Goal: Information Seeking & Learning: Understand process/instructions

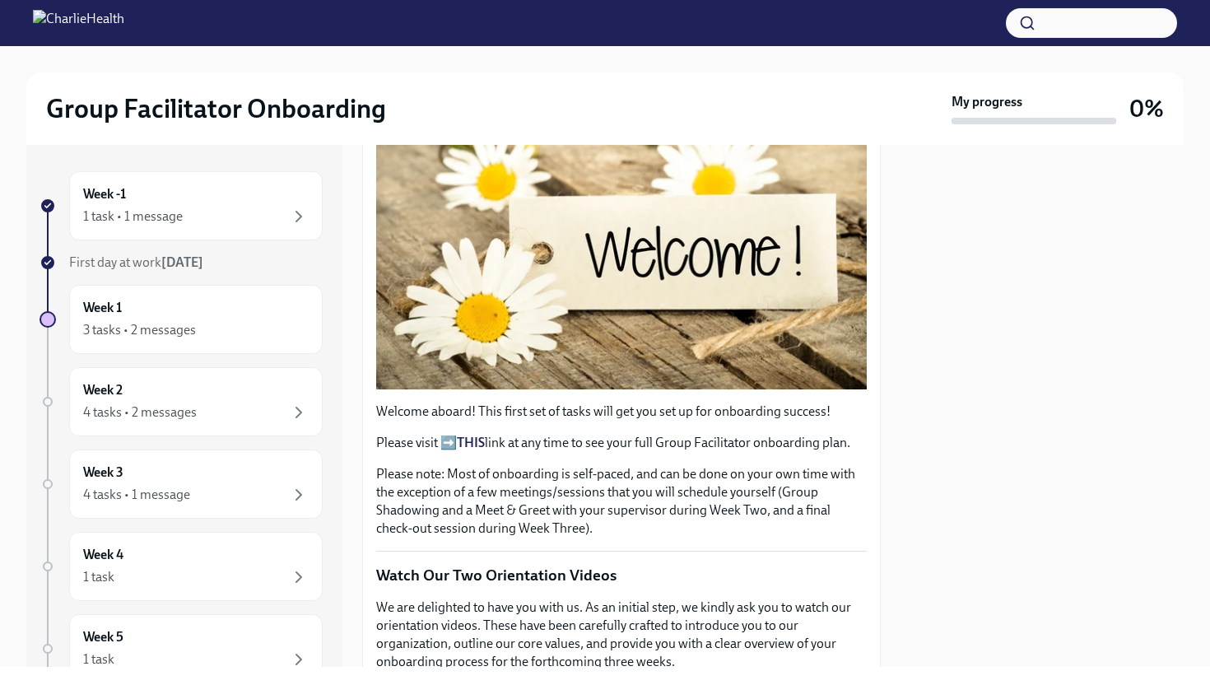
scroll to position [356, 0]
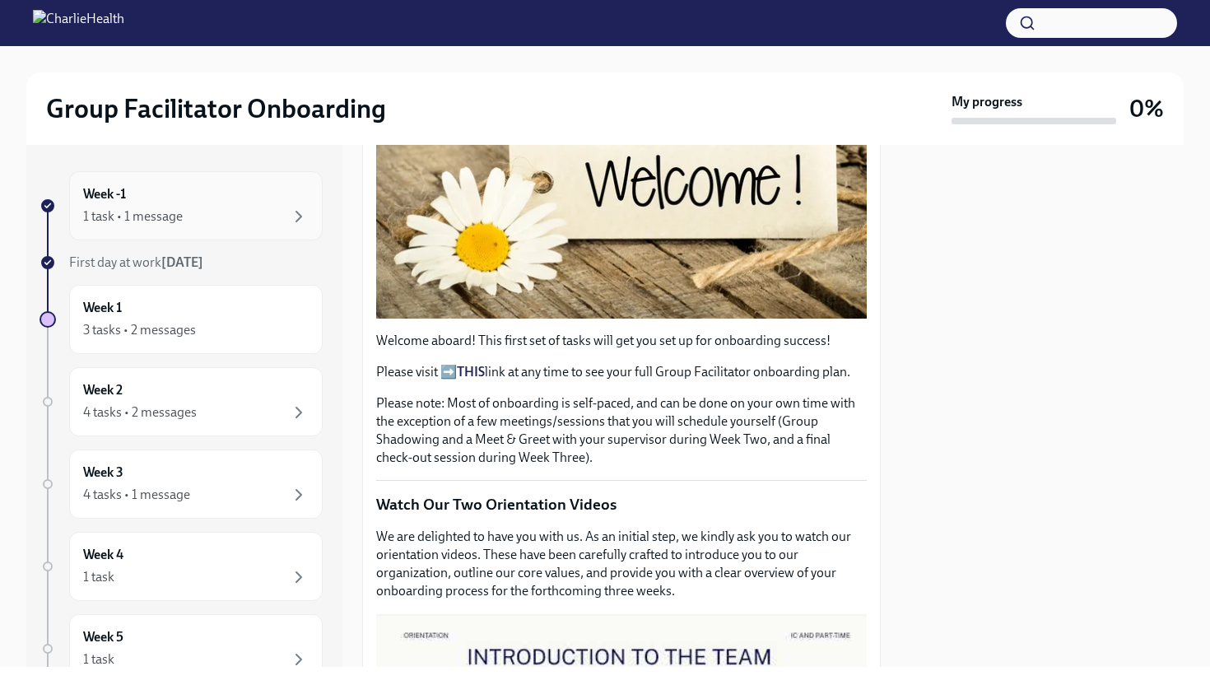
click at [282, 221] on div "1 task • 1 message" at bounding box center [196, 217] width 226 height 20
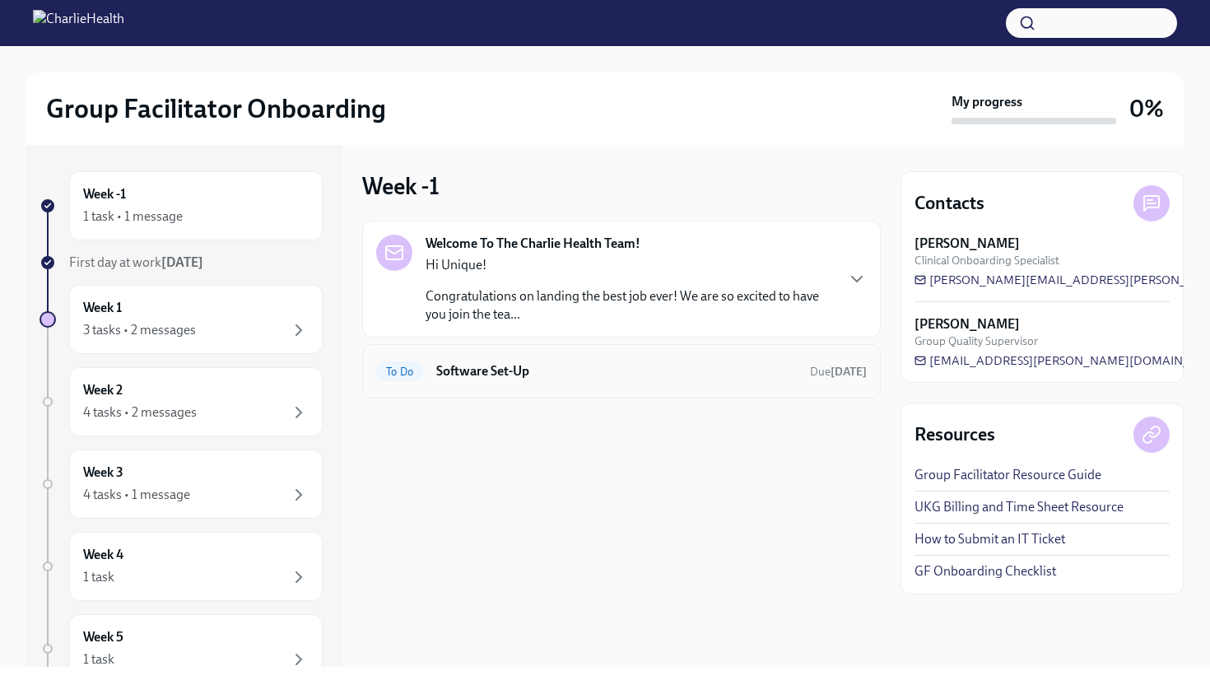
click at [704, 379] on h6 "Software Set-Up" at bounding box center [616, 371] width 361 height 18
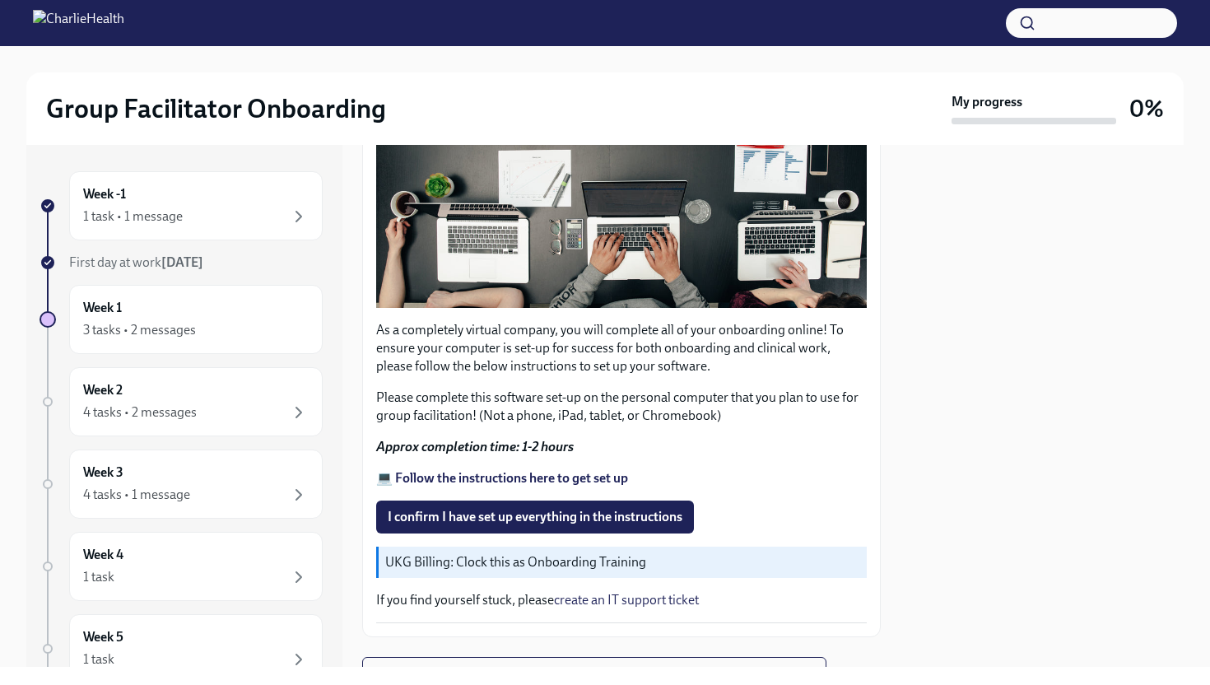
scroll to position [445, 0]
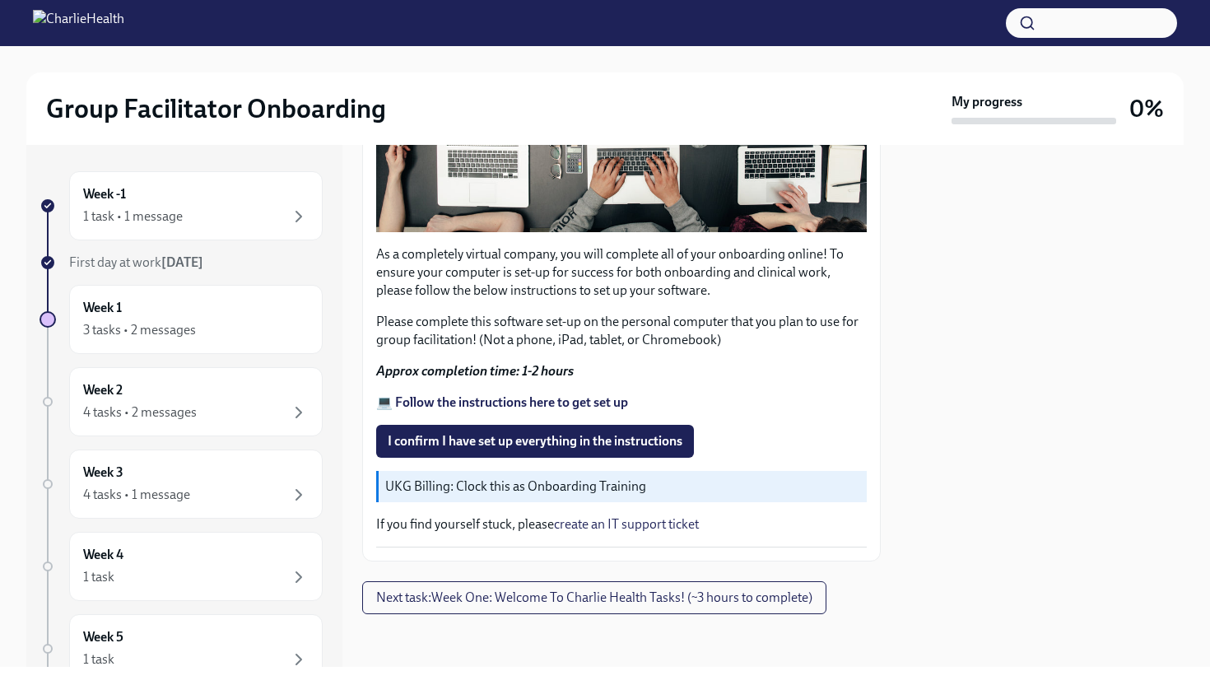
click at [552, 399] on strong "💻 Follow the instructions here to get set up" at bounding box center [502, 402] width 252 height 16
click at [600, 436] on span "I confirm I have set up everything in the instructions" at bounding box center [535, 441] width 295 height 16
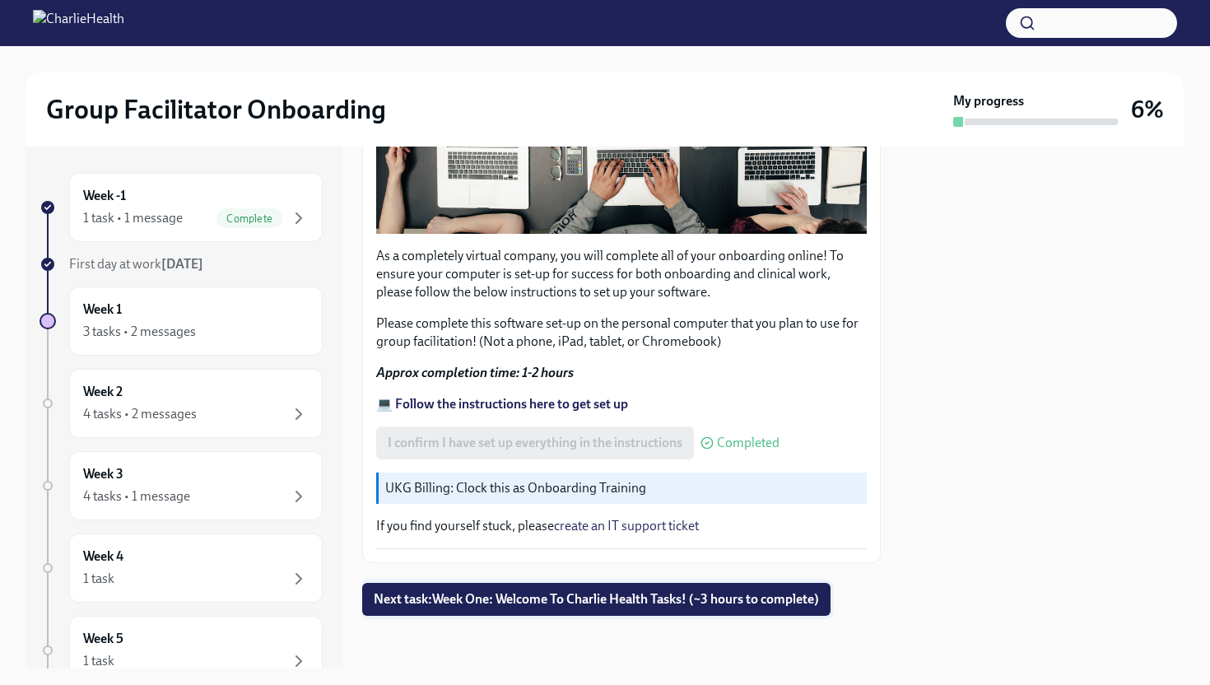
click at [624, 604] on span "Next task : Week One: Welcome To Charlie Health Tasks! (~3 hours to complete)" at bounding box center [596, 599] width 445 height 16
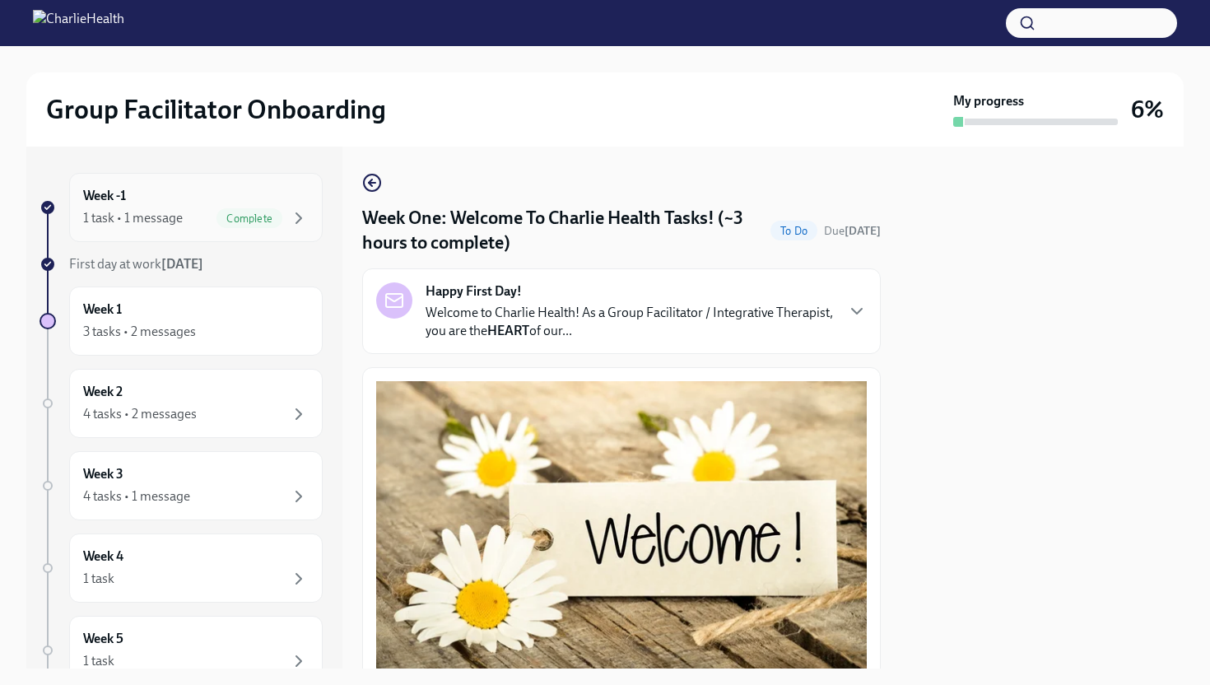
click at [210, 220] on div "1 task • 1 message Complete" at bounding box center [196, 218] width 226 height 20
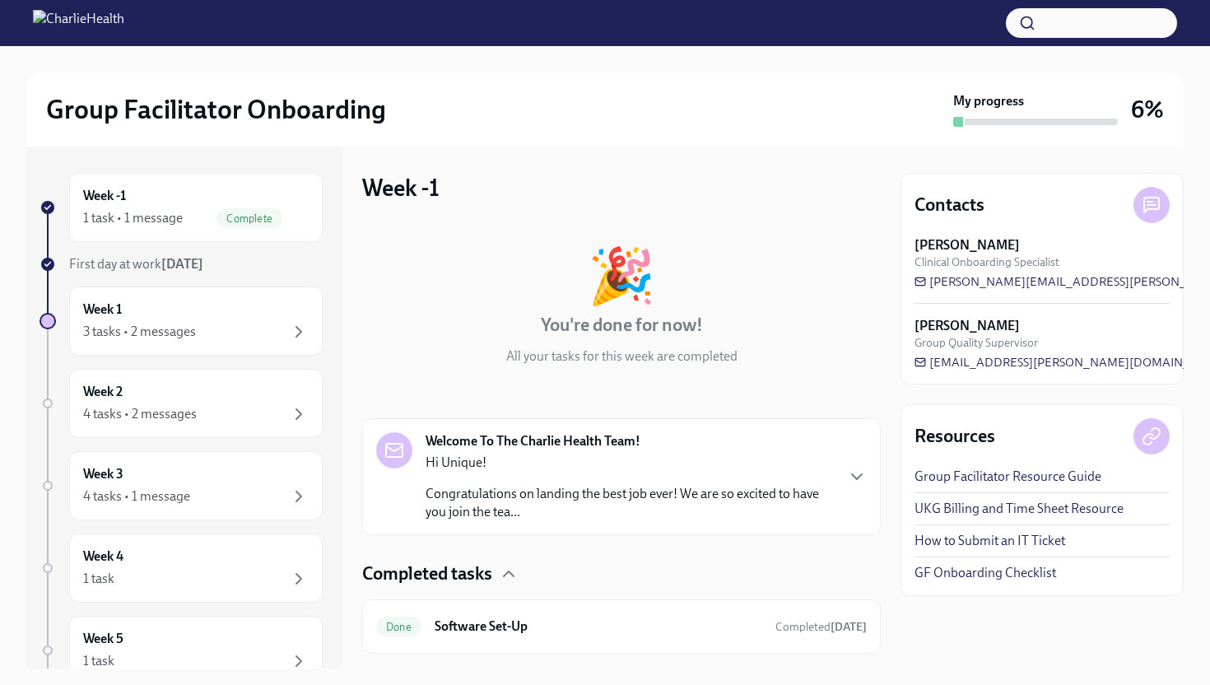
scroll to position [38, 0]
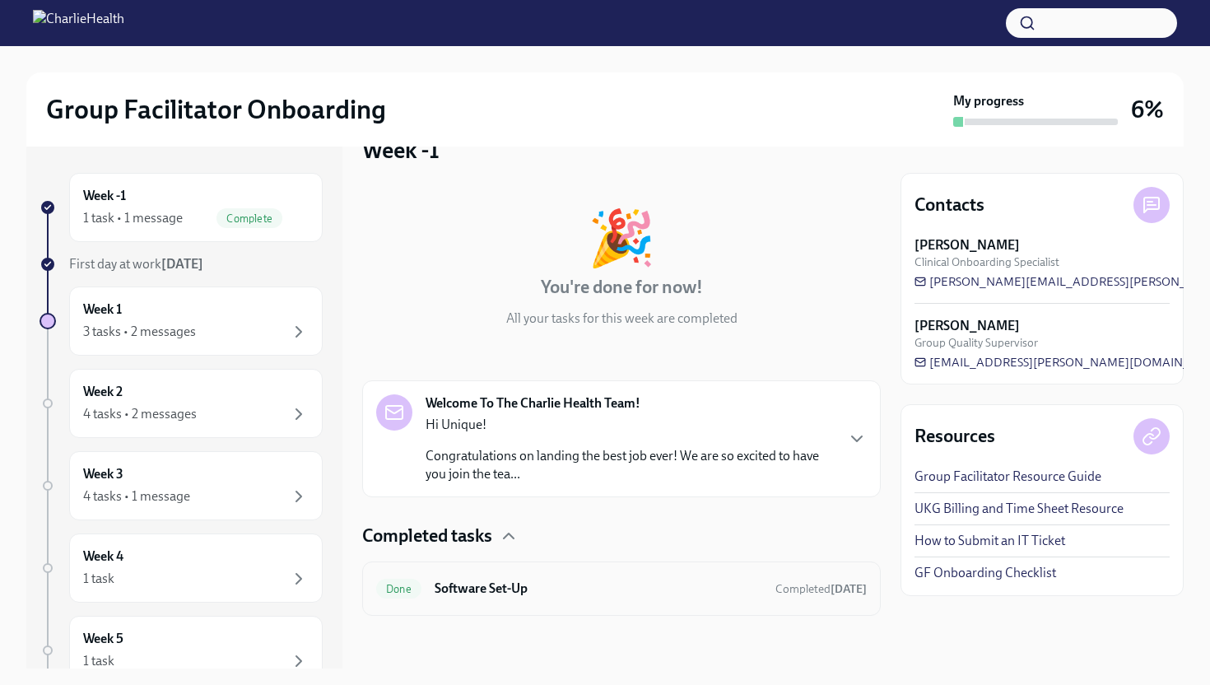
click at [642, 581] on h6 "Software Set-Up" at bounding box center [599, 589] width 328 height 18
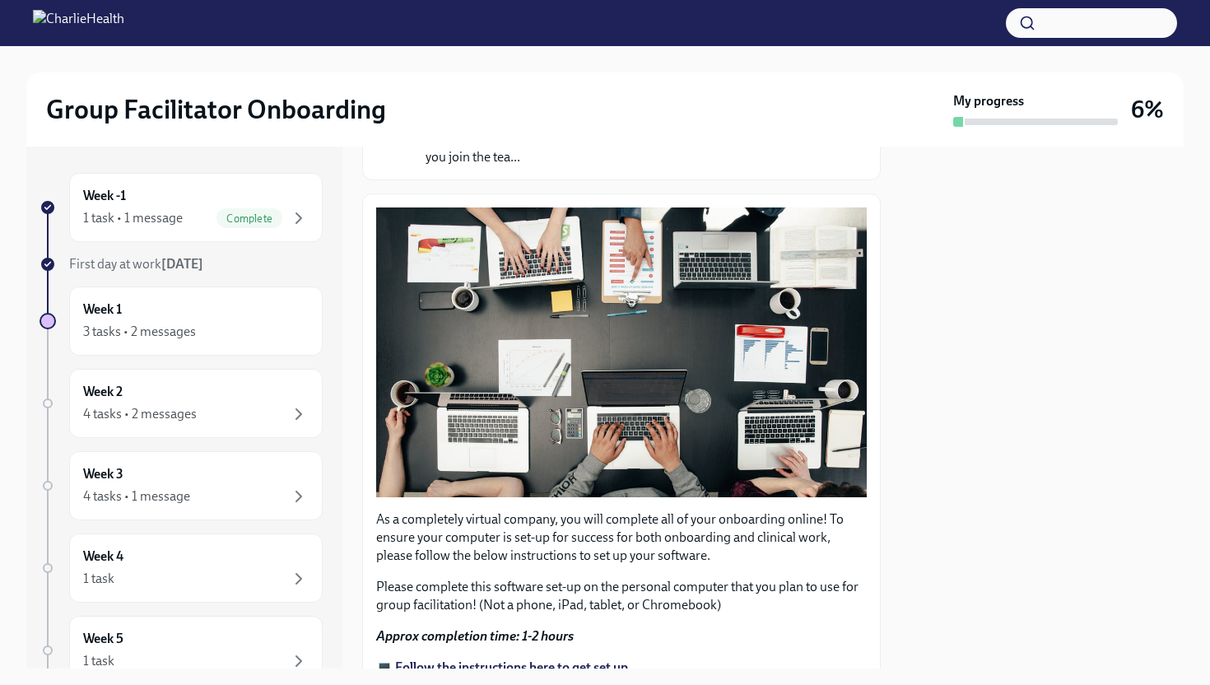
scroll to position [445, 0]
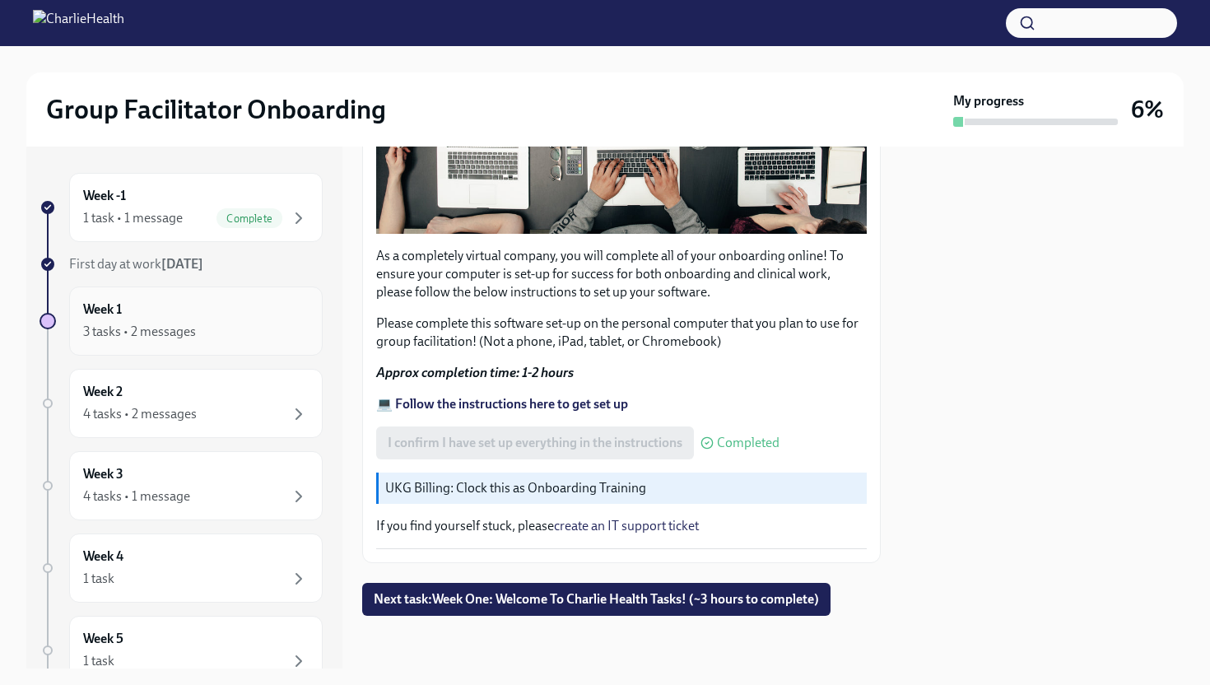
click at [223, 337] on div "3 tasks • 2 messages" at bounding box center [196, 332] width 226 height 20
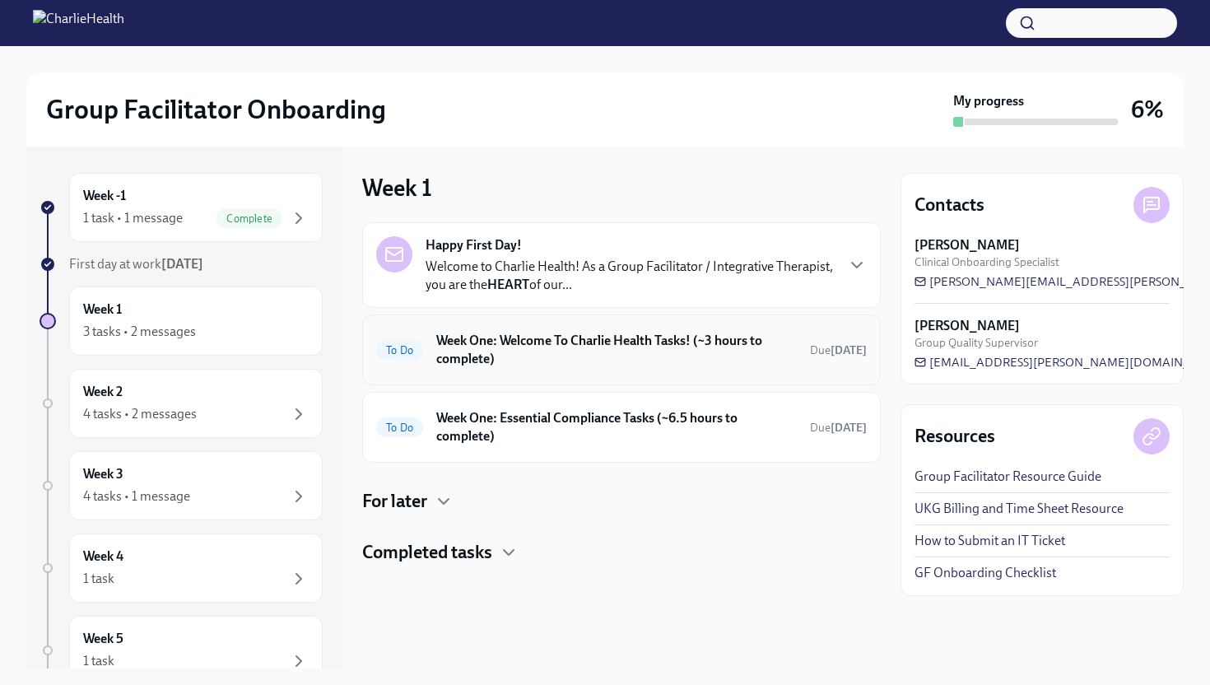
click at [720, 375] on div "To Do Week One: Welcome To Charlie Health Tasks! (~3 hours to complete) Due [DA…" at bounding box center [621, 350] width 519 height 71
click at [687, 353] on h6 "Week One: Welcome To Charlie Health Tasks! (~3 hours to complete)" at bounding box center [616, 350] width 361 height 36
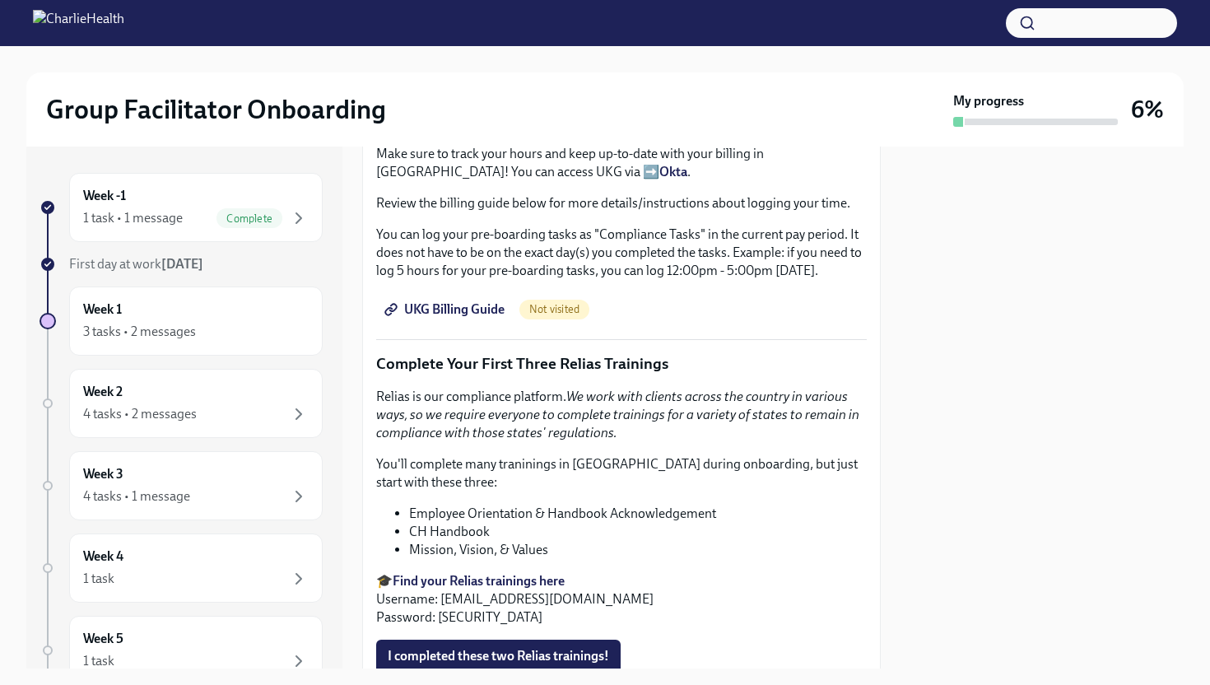
scroll to position [1568, 0]
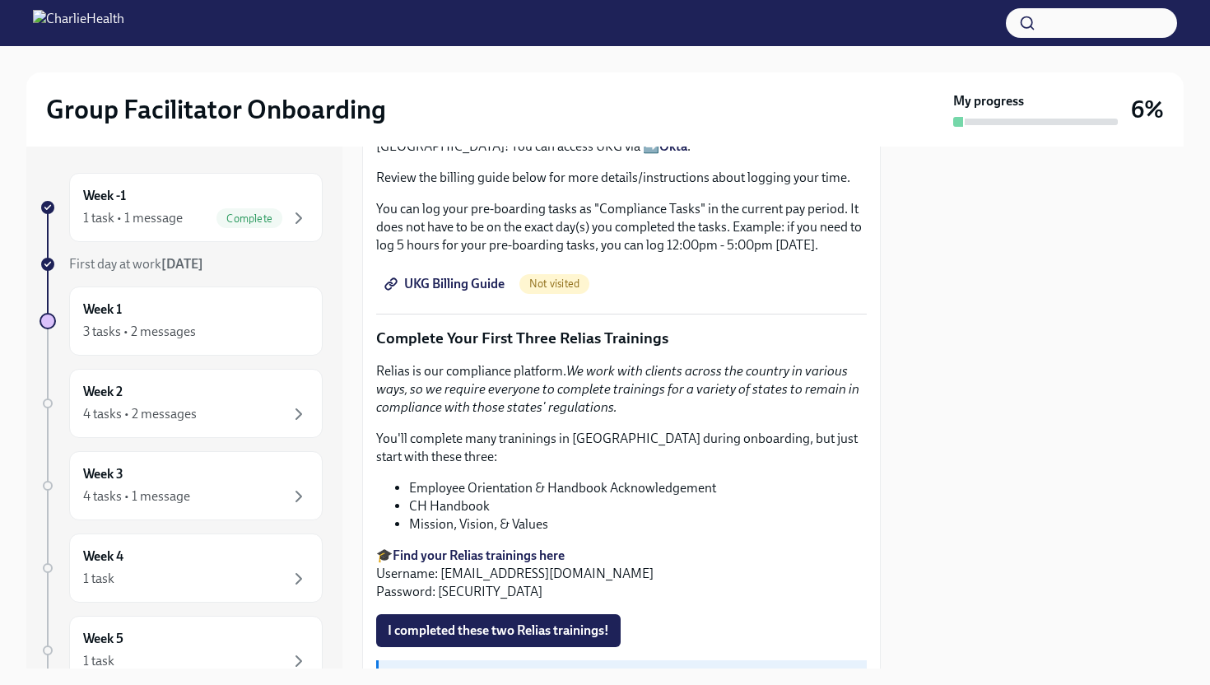
click at [461, 280] on span "UKG Billing Guide" at bounding box center [446, 284] width 117 height 16
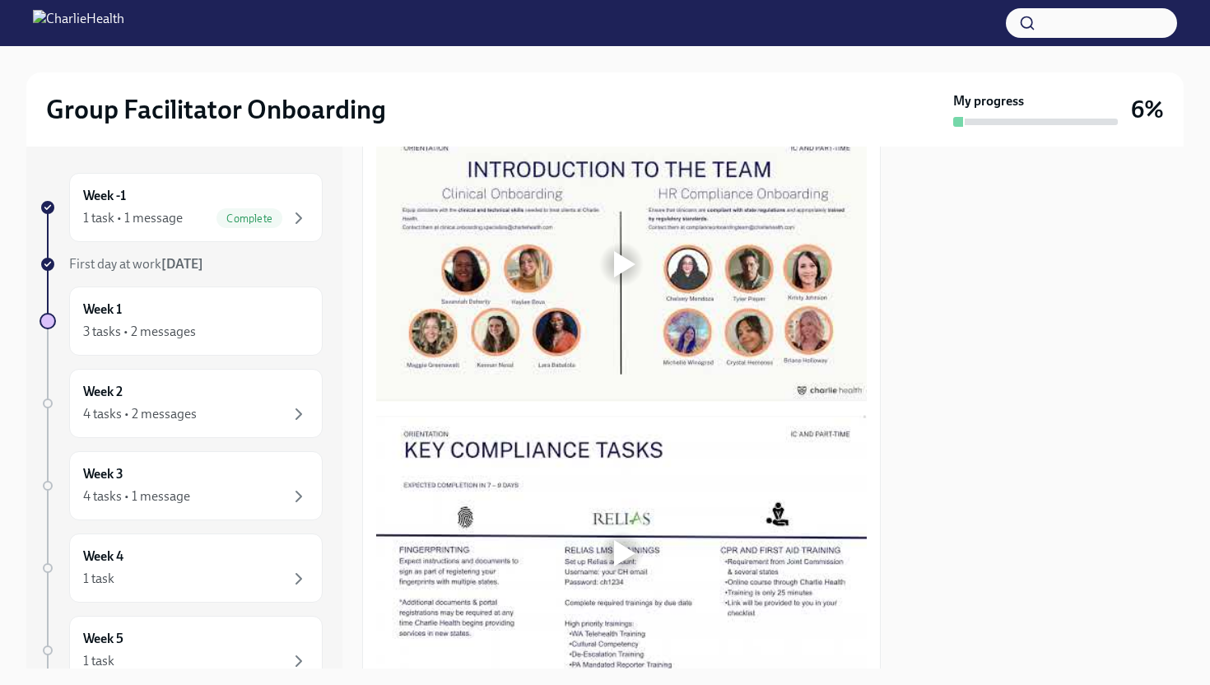
scroll to position [818, 0]
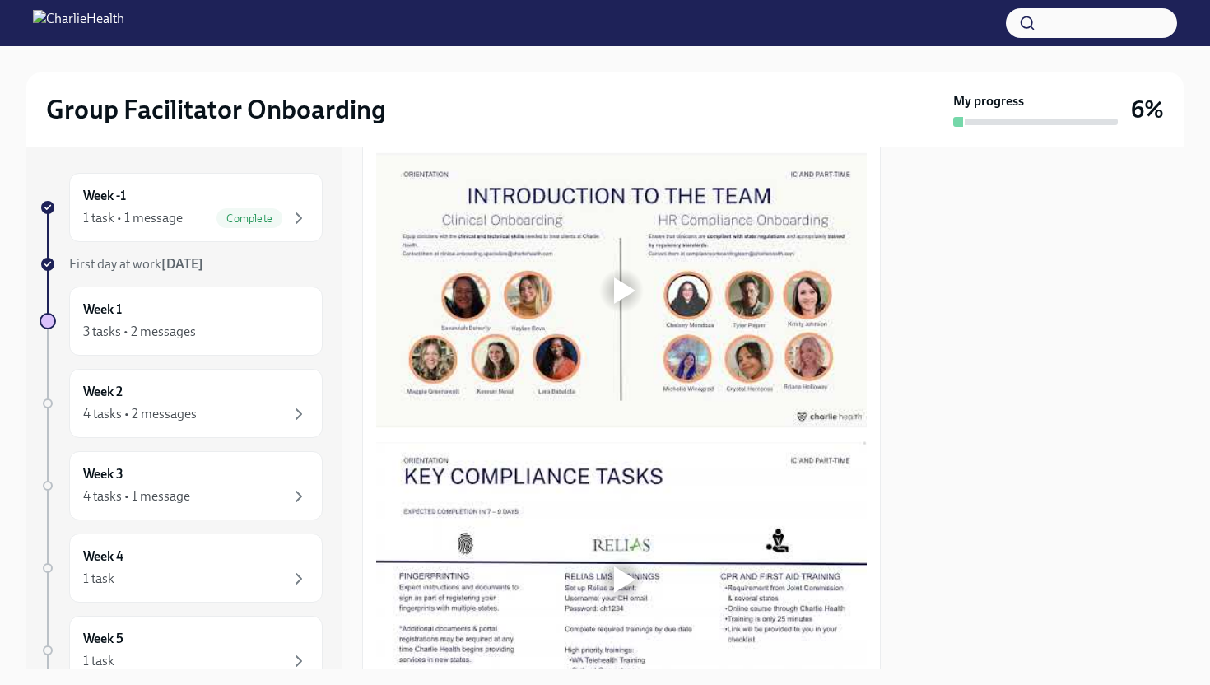
click at [624, 296] on div at bounding box center [624, 290] width 21 height 26
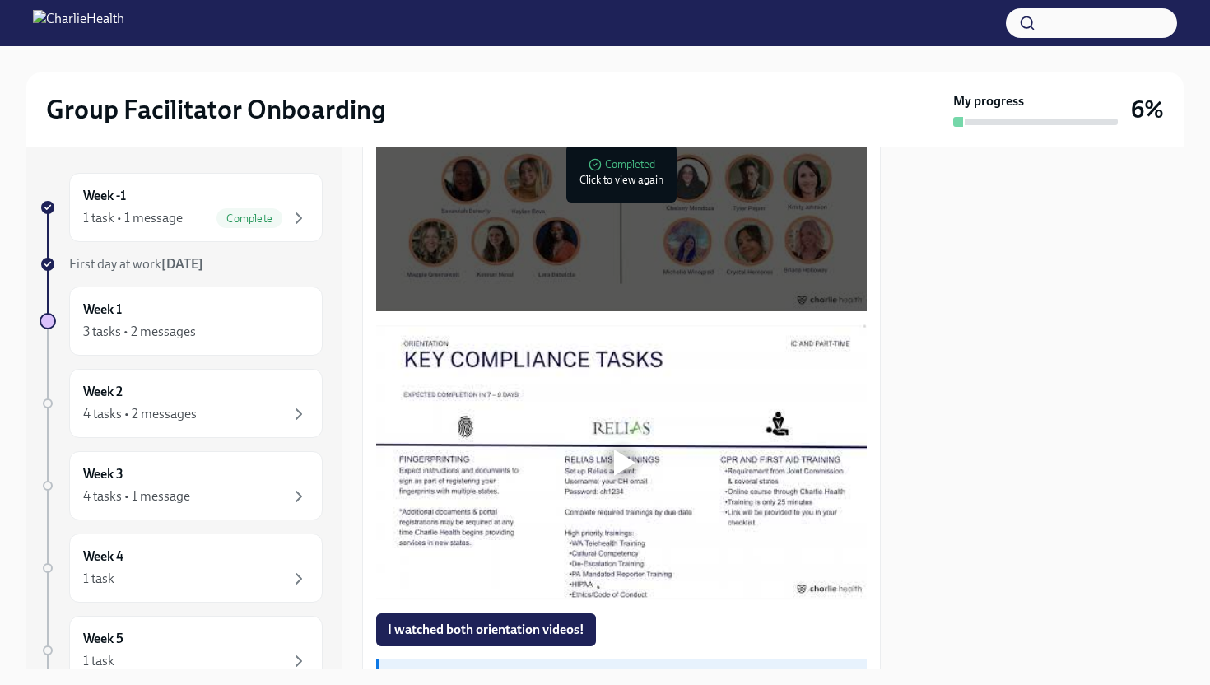
scroll to position [1081, 0]
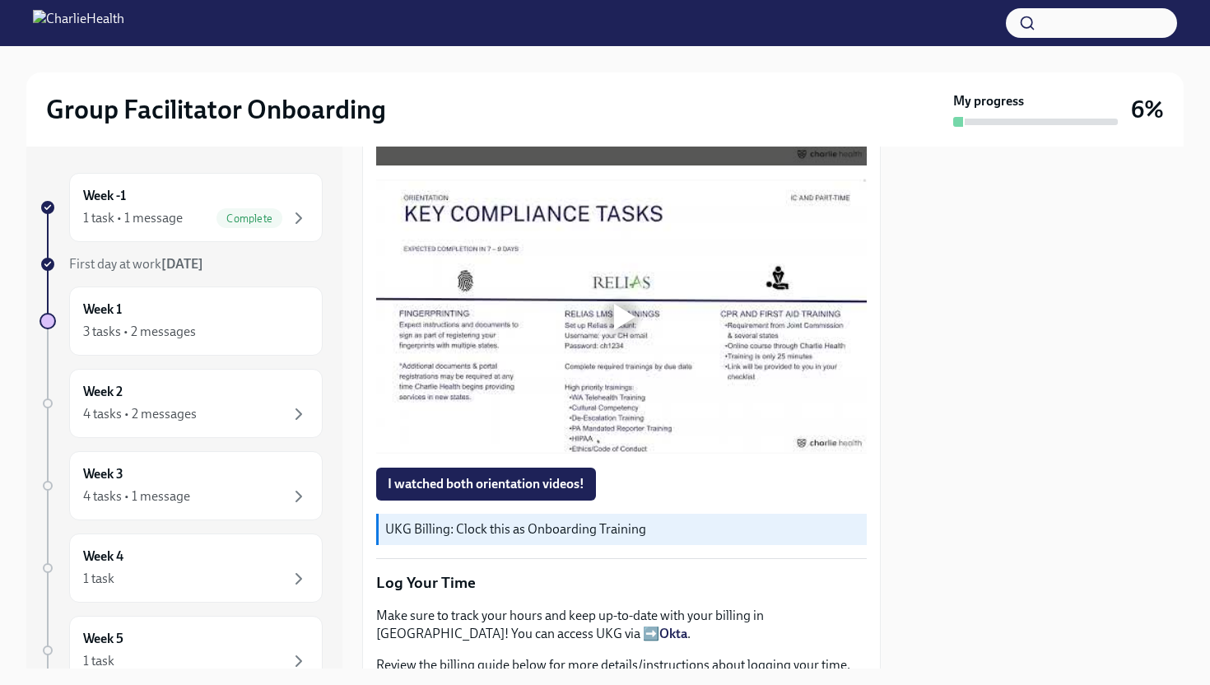
click at [626, 329] on div at bounding box center [624, 317] width 21 height 26
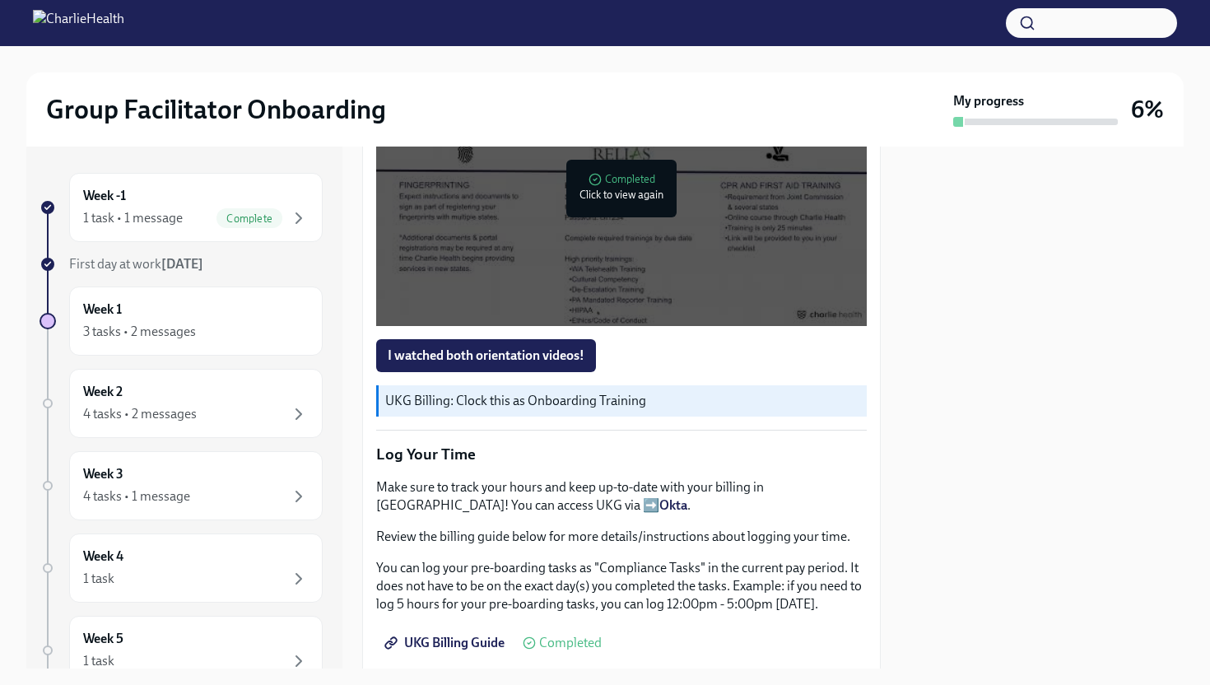
scroll to position [1212, 0]
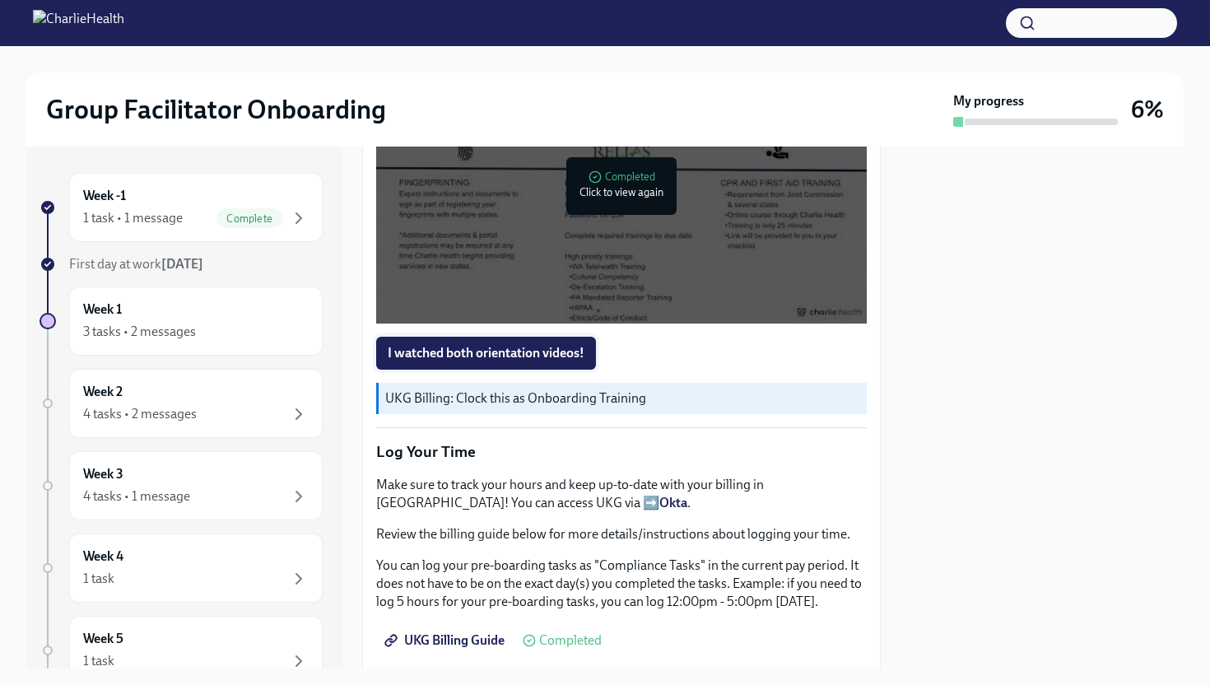
click at [571, 356] on span "I watched both orientation videos!" at bounding box center [486, 353] width 197 height 16
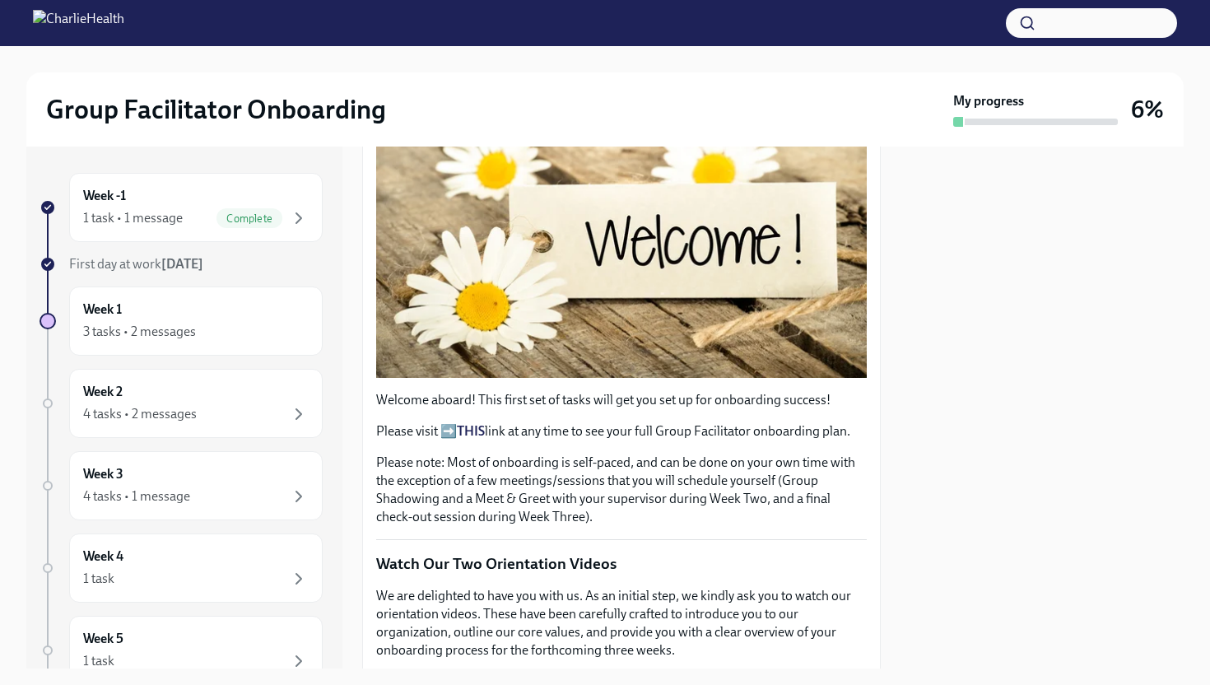
scroll to position [349, 0]
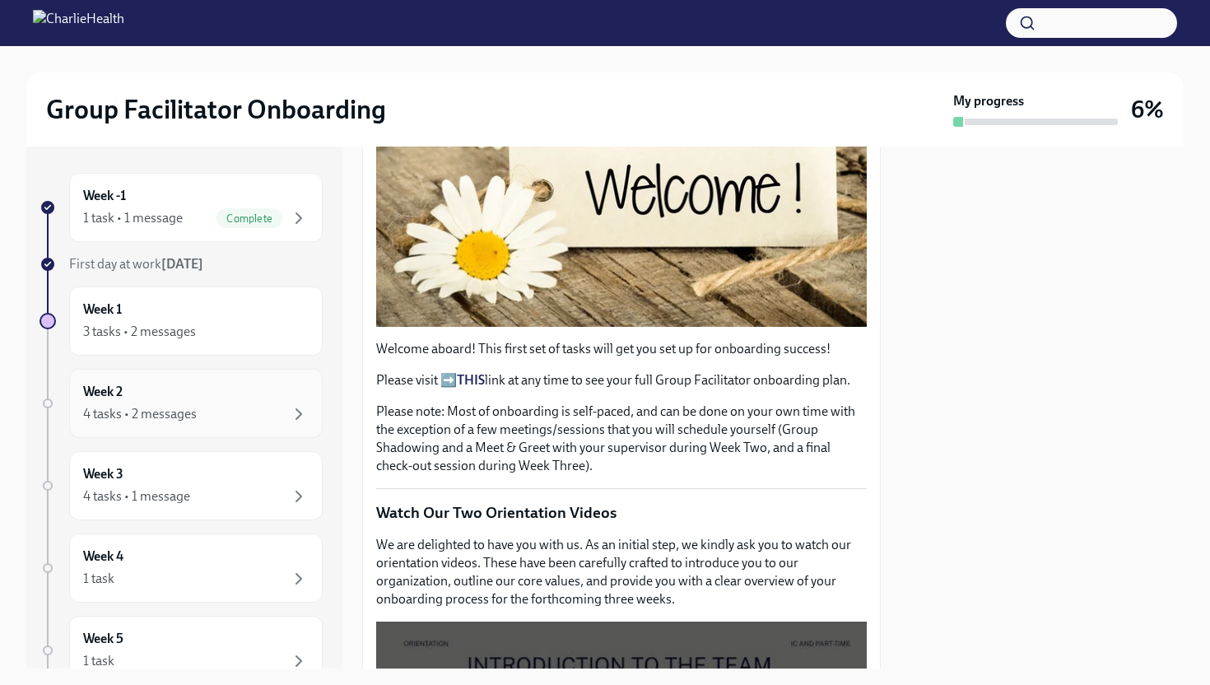
click at [244, 395] on div "Week 2 4 tasks • 2 messages" at bounding box center [196, 403] width 226 height 41
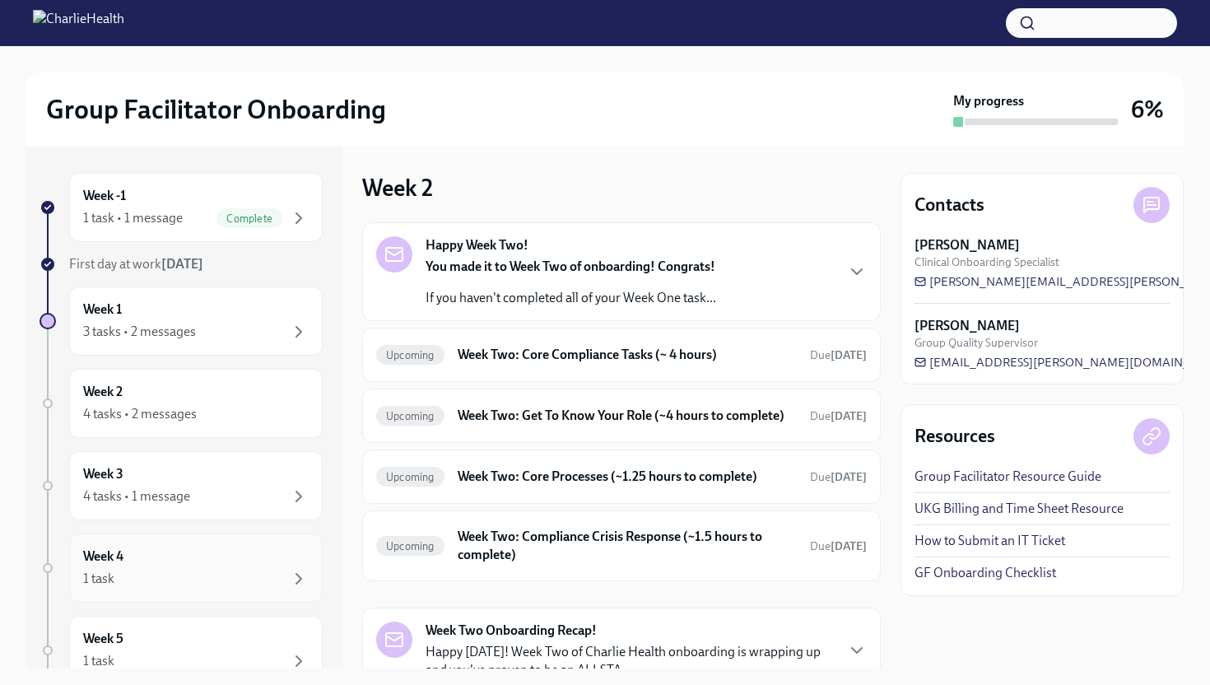
click at [207, 574] on div "1 task" at bounding box center [196, 579] width 226 height 20
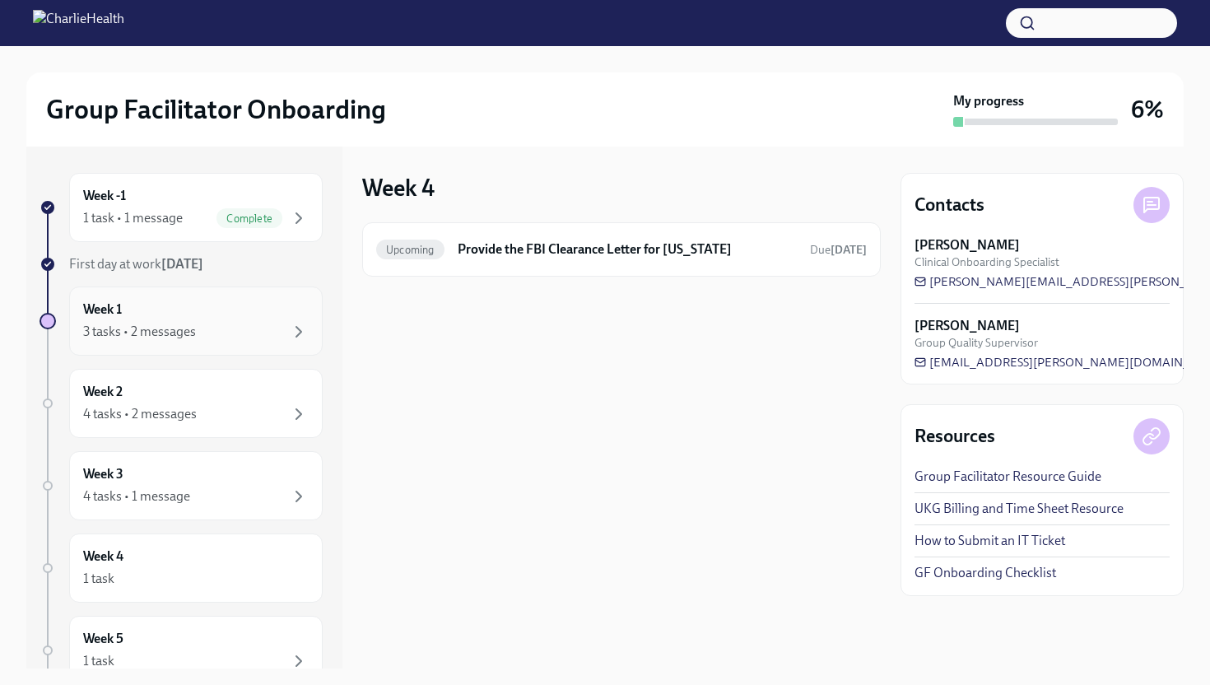
click at [231, 315] on div "Week 1 3 tasks • 2 messages" at bounding box center [196, 321] width 226 height 41
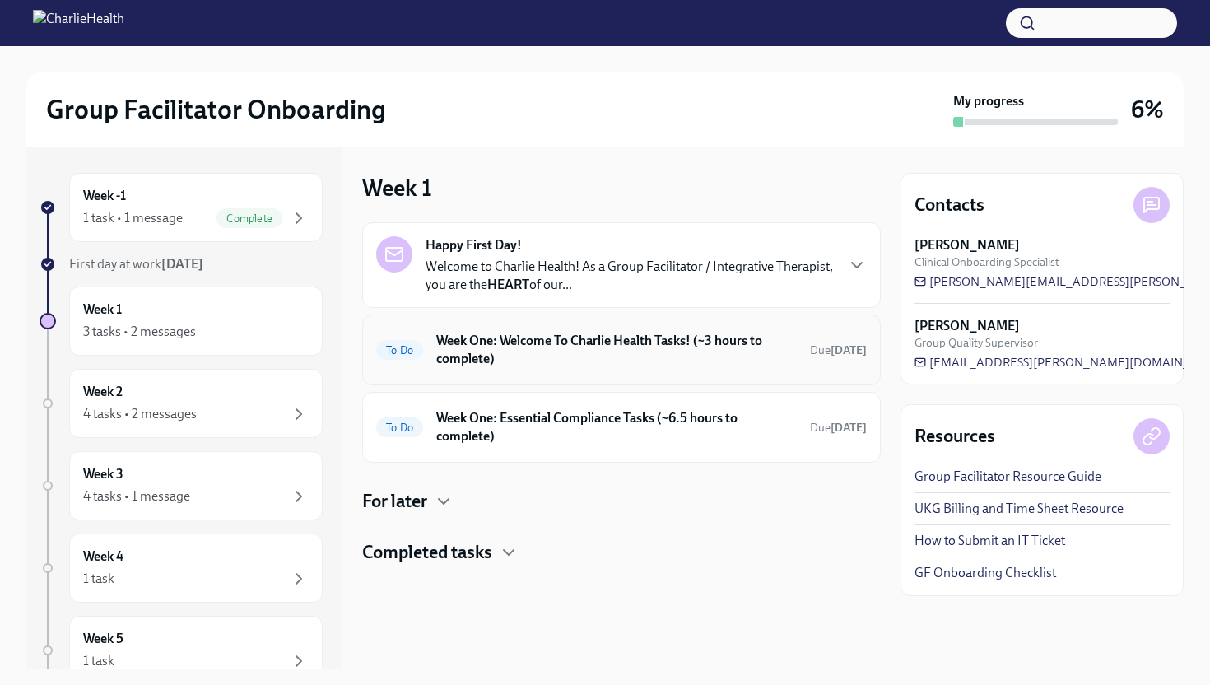
click at [805, 366] on div "To Do Week One: Welcome To Charlie Health Tasks! (~3 hours to complete) Due [DA…" at bounding box center [621, 350] width 491 height 43
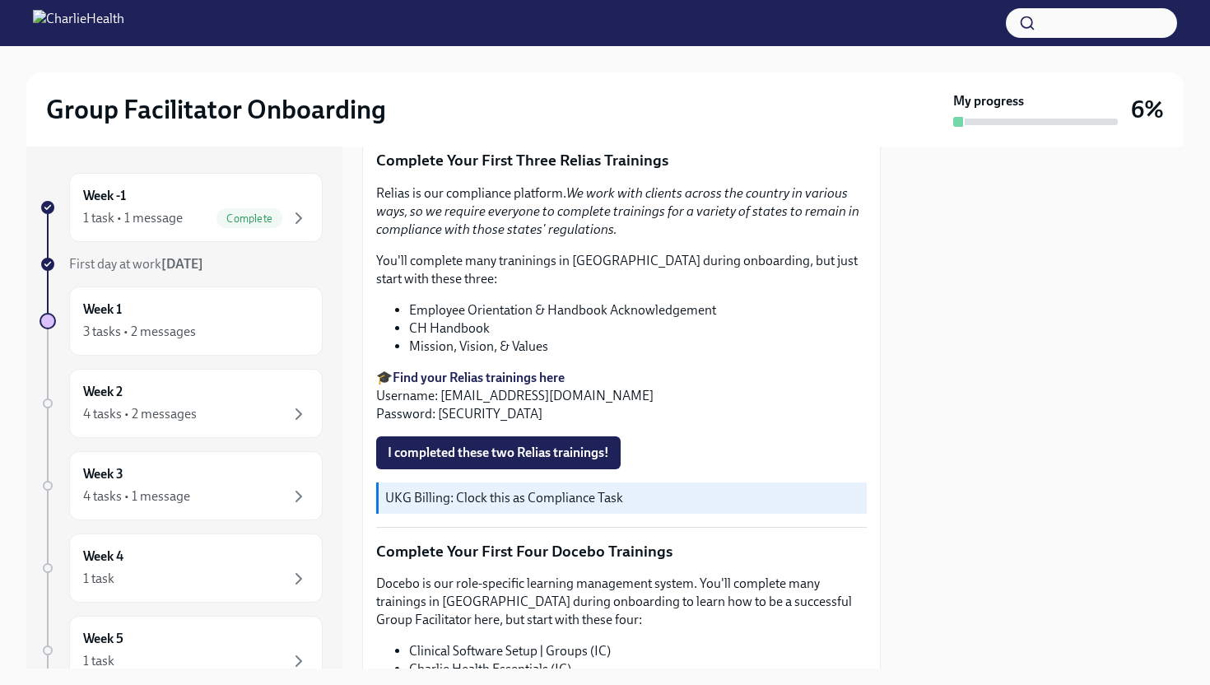
scroll to position [1745, 0]
drag, startPoint x: 440, startPoint y: 394, endPoint x: 683, endPoint y: 394, distance: 242.9
click at [683, 394] on p "🎓 Find your Relias trainings here Username: [EMAIL_ADDRESS][DOMAIN_NAME] Passwo…" at bounding box center [621, 397] width 491 height 54
copy p "[EMAIL_ADDRESS][DOMAIN_NAME]"
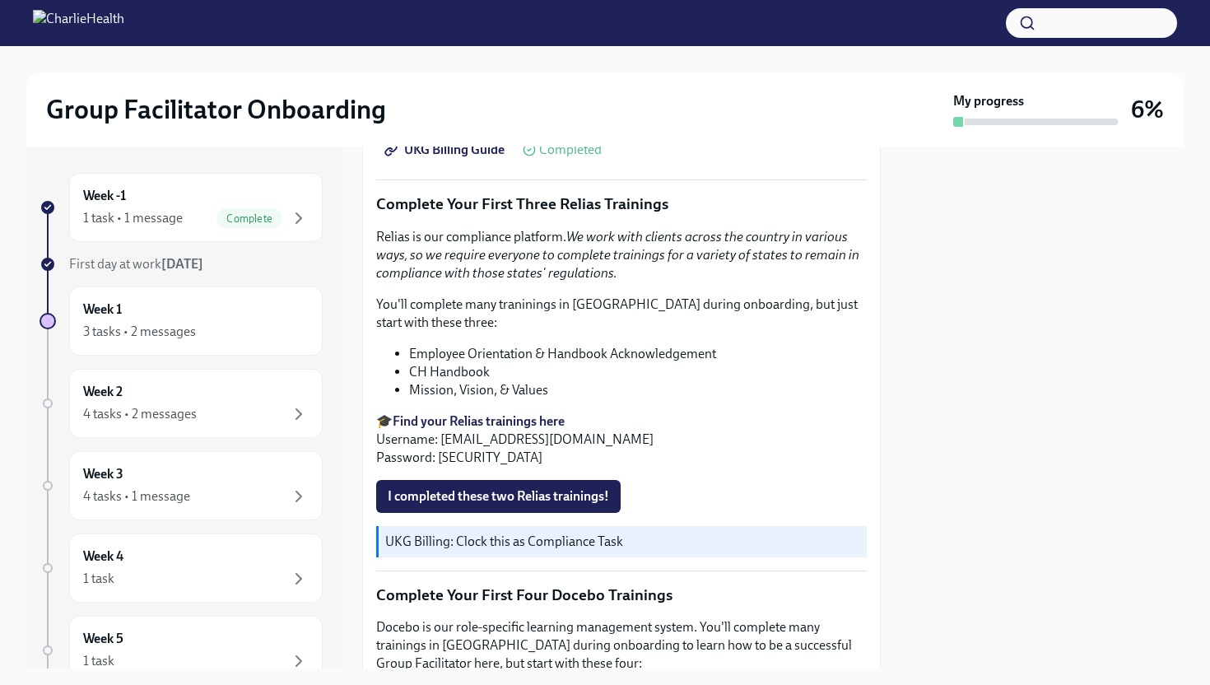
scroll to position [1700, 0]
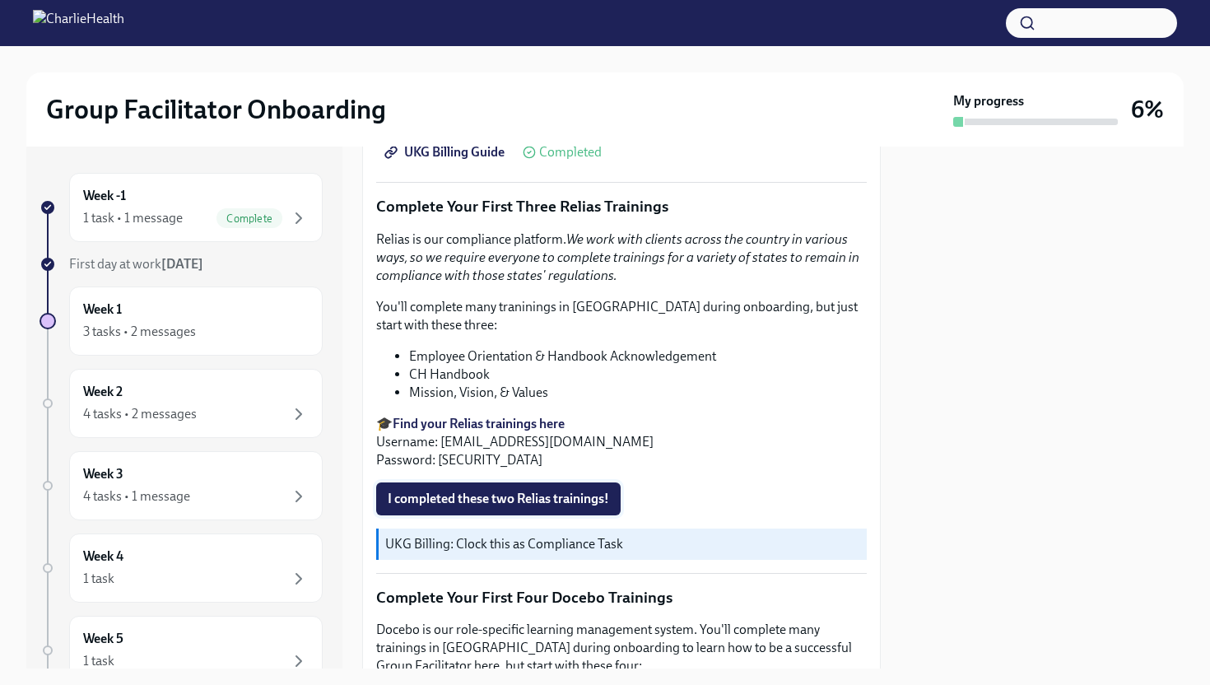
click at [570, 494] on span "I completed these two Relias trainings!" at bounding box center [498, 499] width 221 height 16
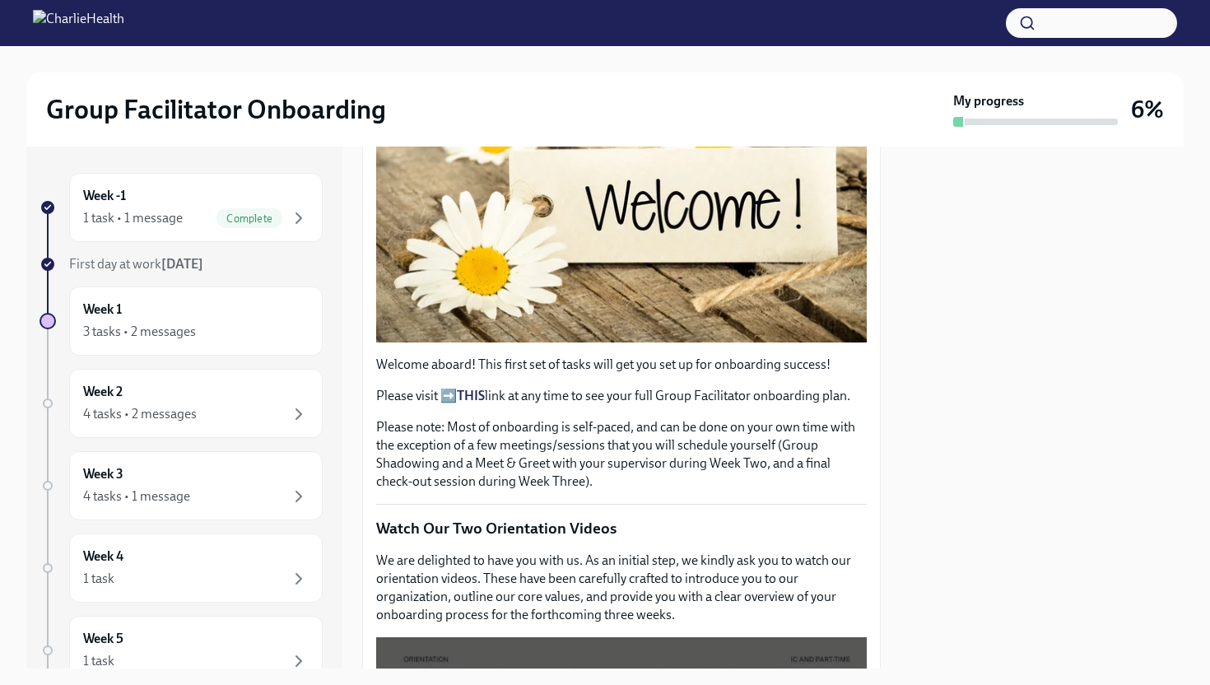
scroll to position [0, 0]
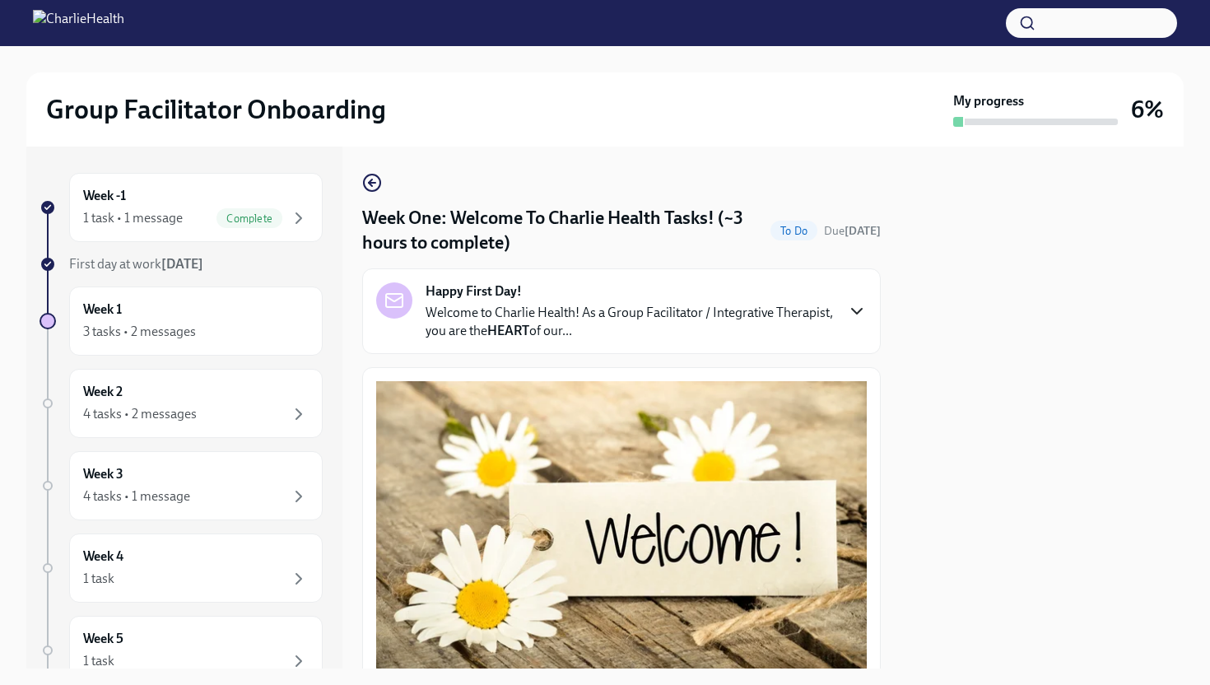
click at [855, 317] on icon "button" at bounding box center [857, 311] width 20 height 20
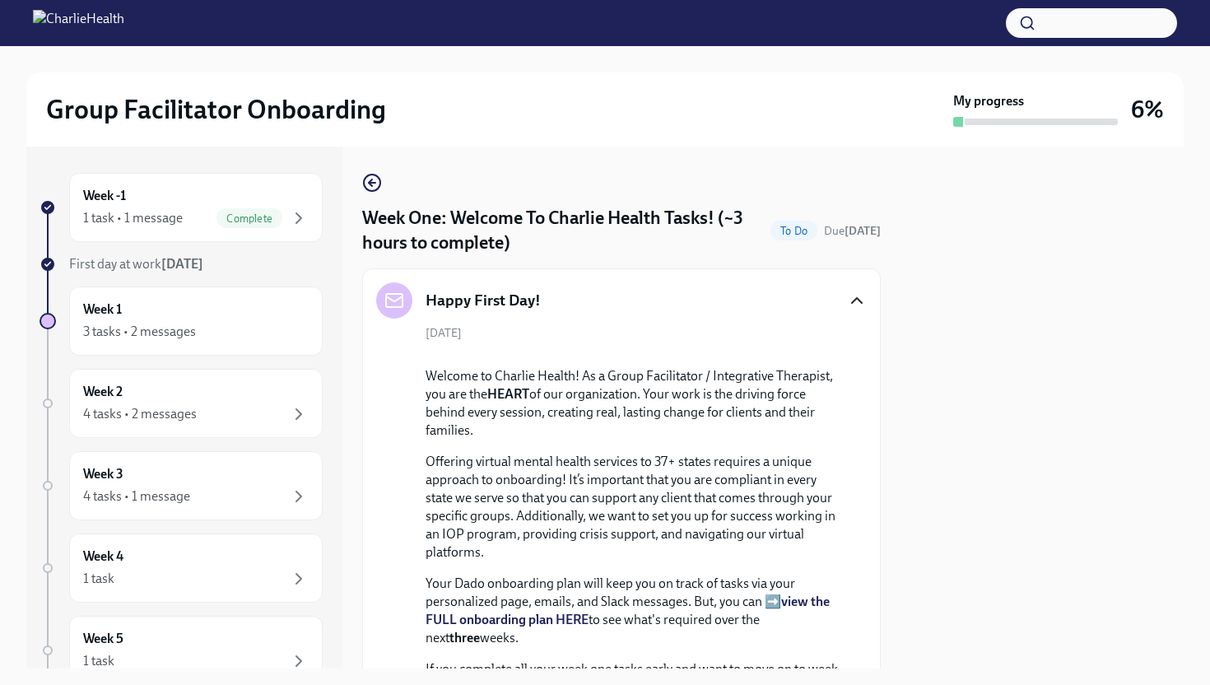
click at [607, 218] on h4 "Week One: Welcome To Charlie Health Tasks! (~3 hours to complete)" at bounding box center [563, 230] width 402 height 49
click at [377, 183] on icon "button" at bounding box center [372, 183] width 20 height 20
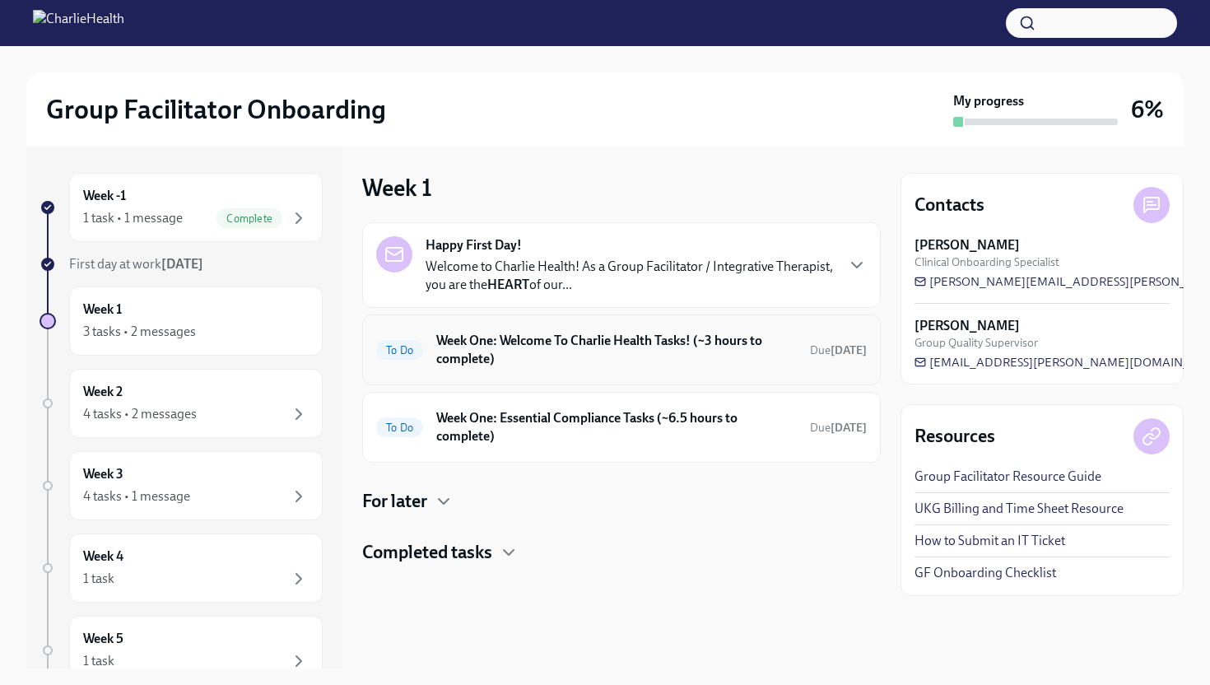
click at [713, 355] on h6 "Week One: Welcome To Charlie Health Tasks! (~3 hours to complete)" at bounding box center [616, 350] width 361 height 36
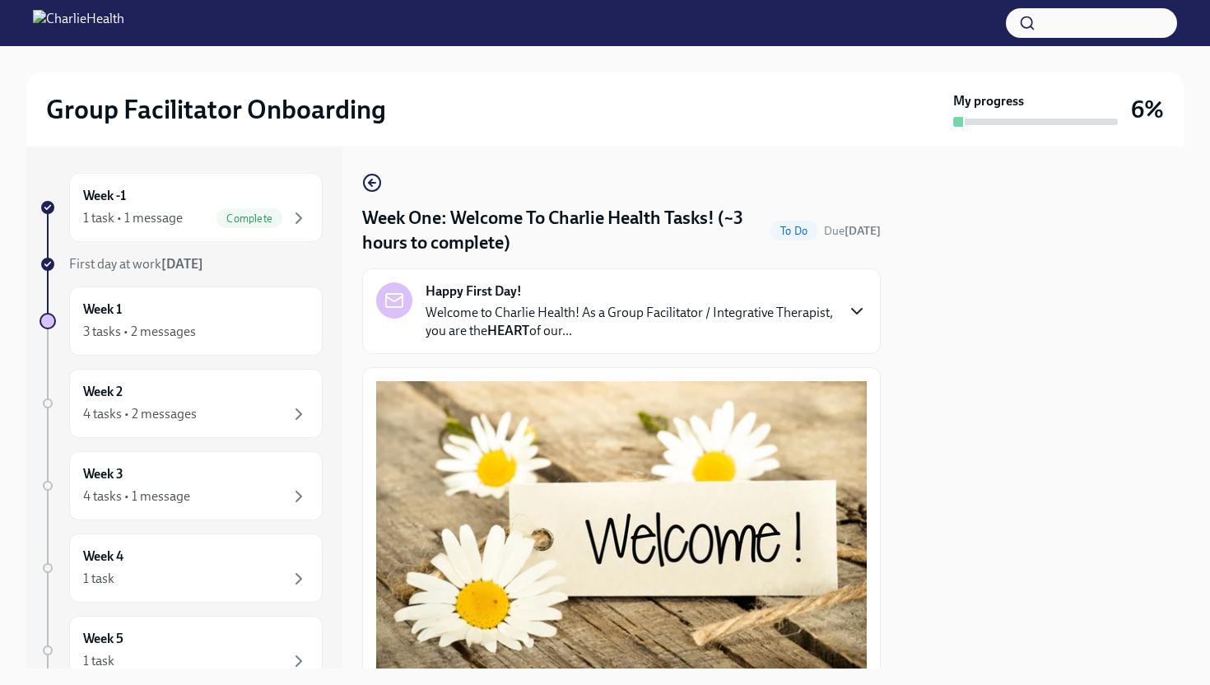
click at [854, 315] on icon "button" at bounding box center [857, 311] width 20 height 20
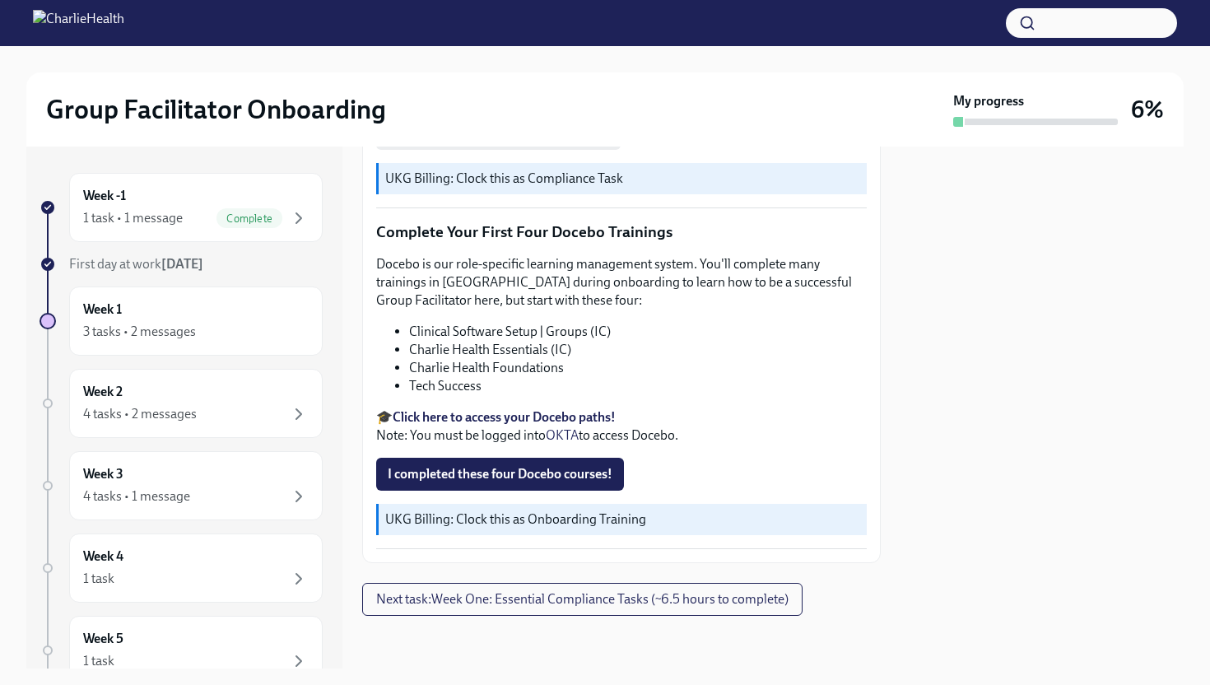
scroll to position [2777, 0]
click at [599, 482] on span "I completed these four Docebo courses!" at bounding box center [500, 474] width 225 height 16
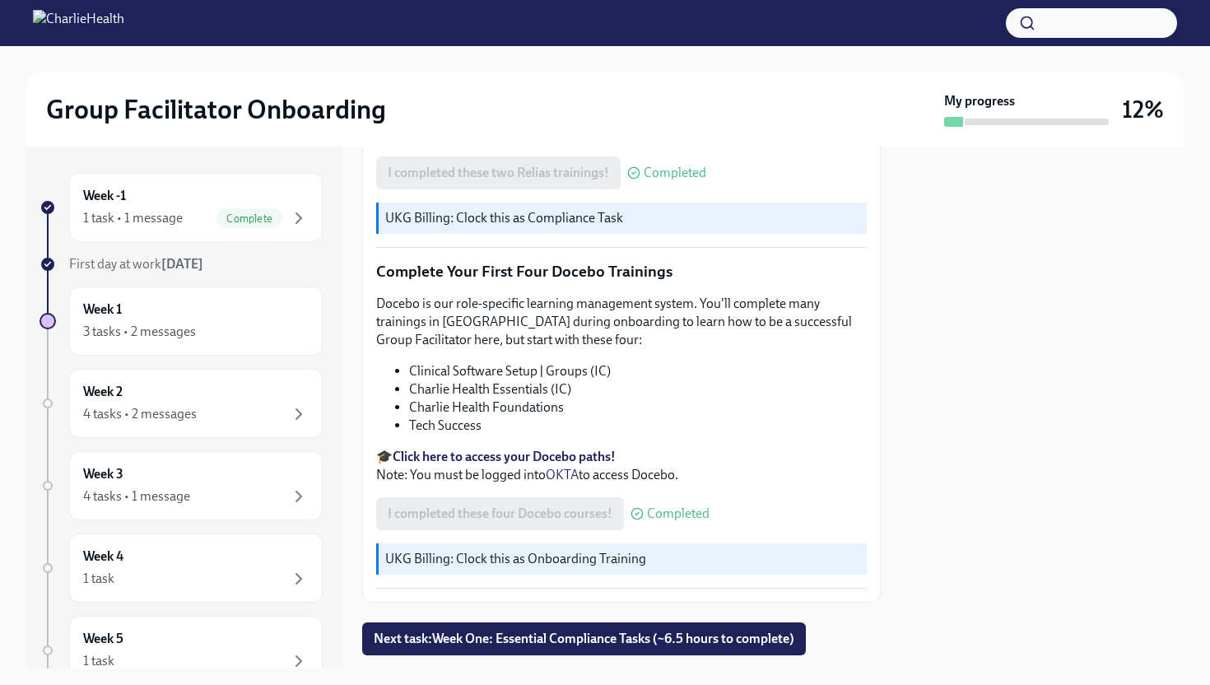
scroll to position [2066, 0]
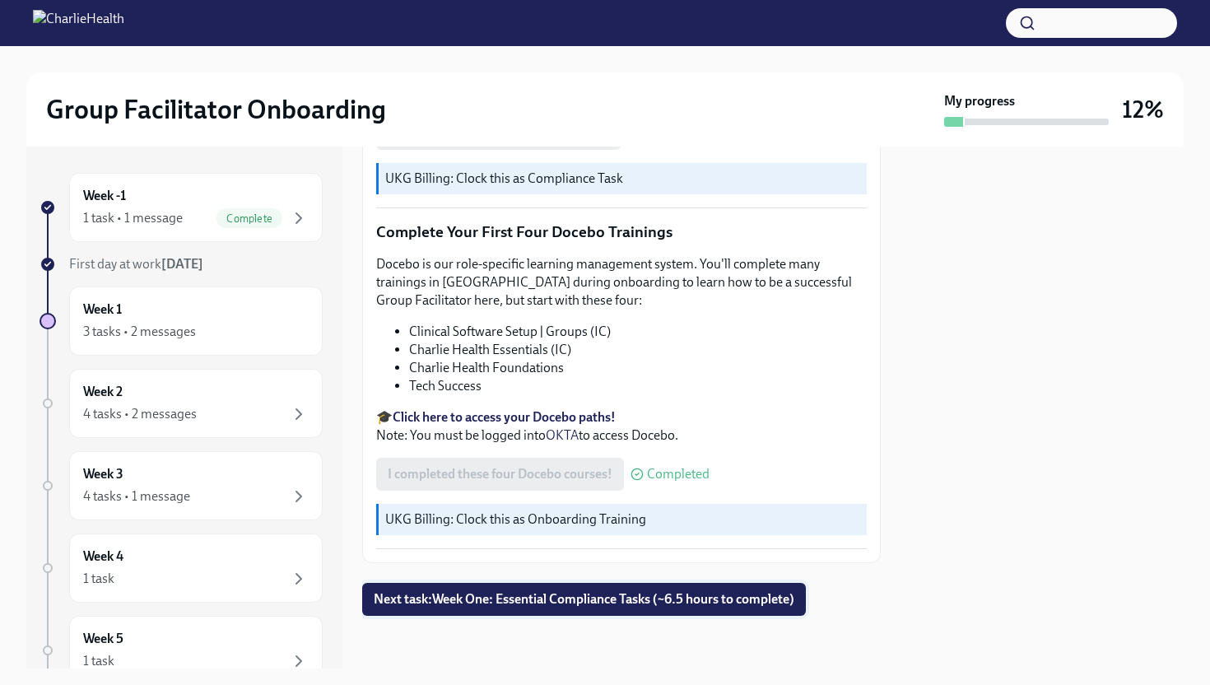
click at [727, 599] on span "Next task : Week One: Essential Compliance Tasks (~6.5 hours to complete)" at bounding box center [584, 599] width 421 height 16
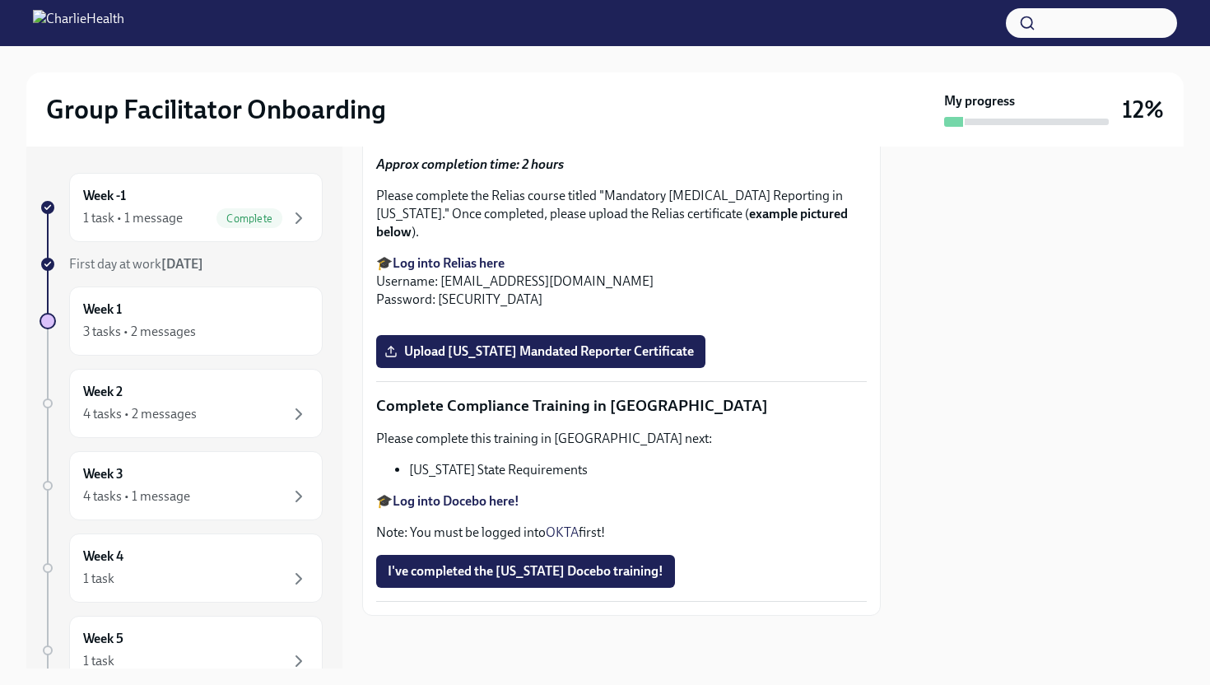
scroll to position [3505, 0]
click at [280, 402] on div "Week 2 4 tasks • 2 messages" at bounding box center [196, 403] width 226 height 41
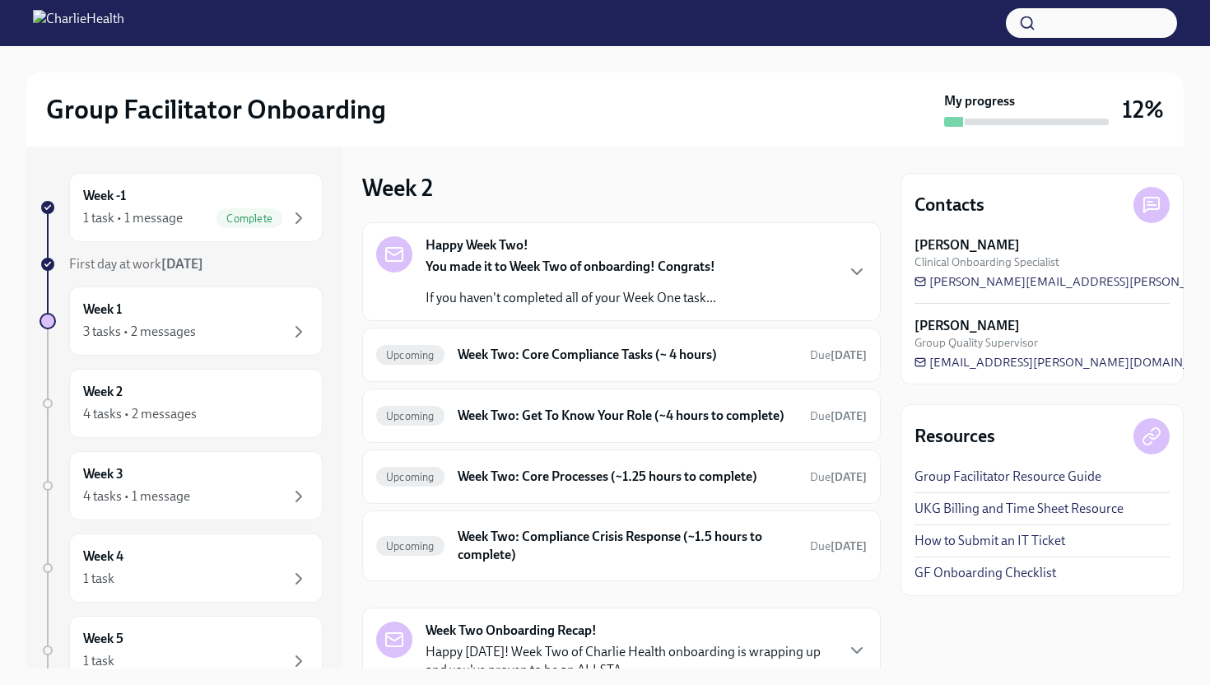
click at [841, 282] on div "Happy Week Two! You made it to Week Two of onboarding! Congrats! If you haven't…" at bounding box center [621, 271] width 491 height 71
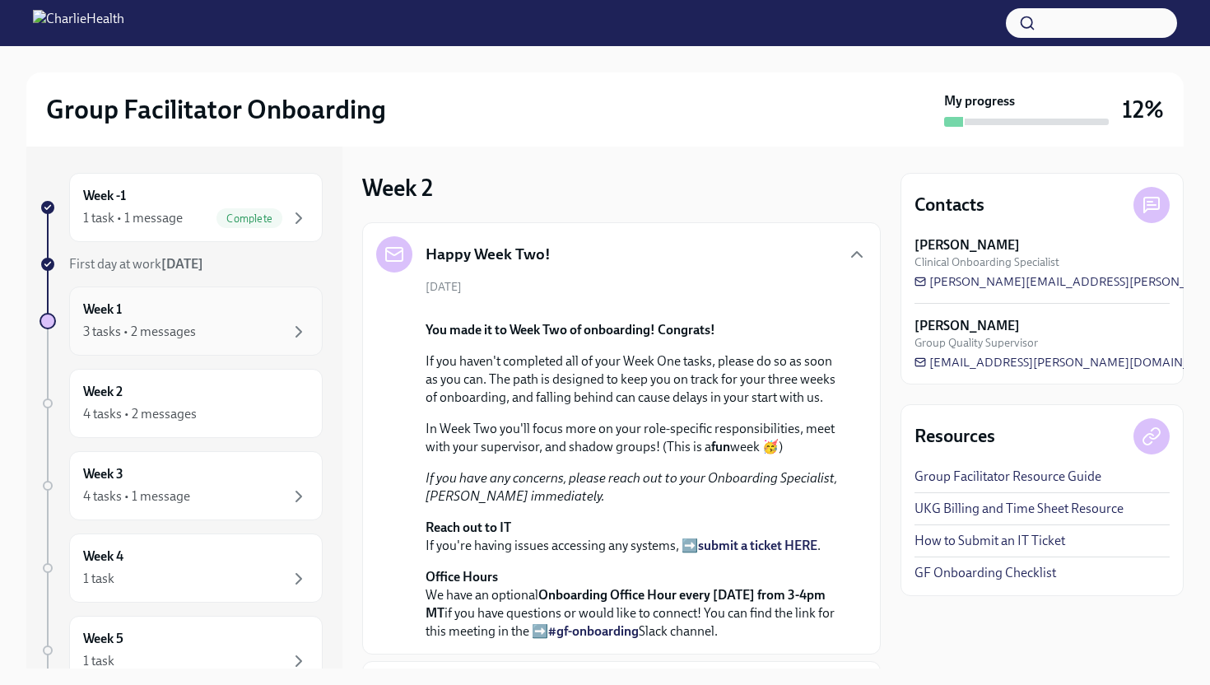
click at [230, 342] on div "Week 1 3 tasks • 2 messages" at bounding box center [196, 321] width 254 height 69
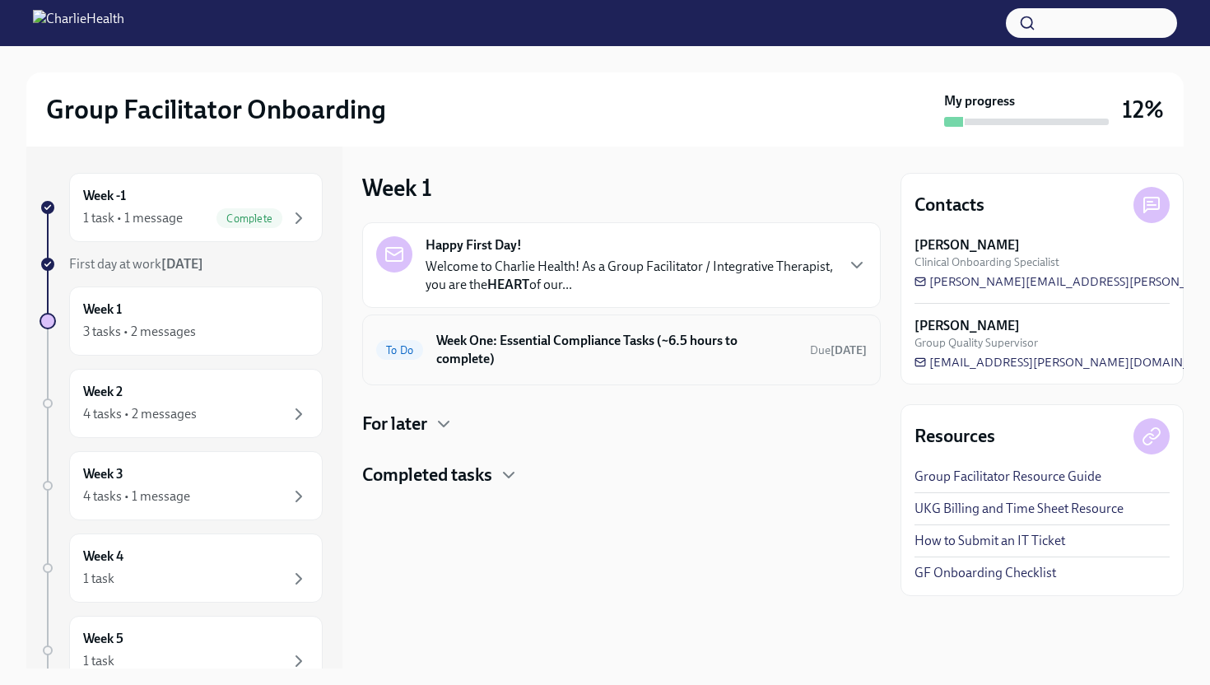
click at [567, 369] on div "To Do Week One: Essential Compliance Tasks (~6.5 hours to complete) Due [DATE]" at bounding box center [621, 350] width 491 height 43
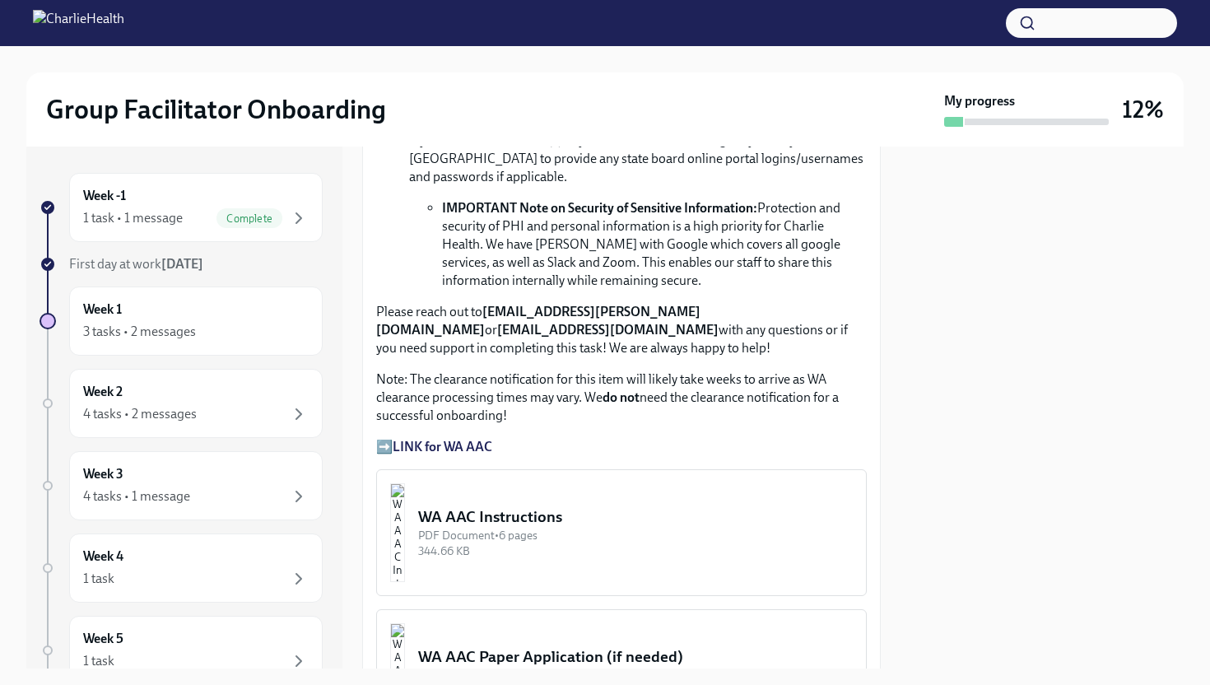
scroll to position [1210, 0]
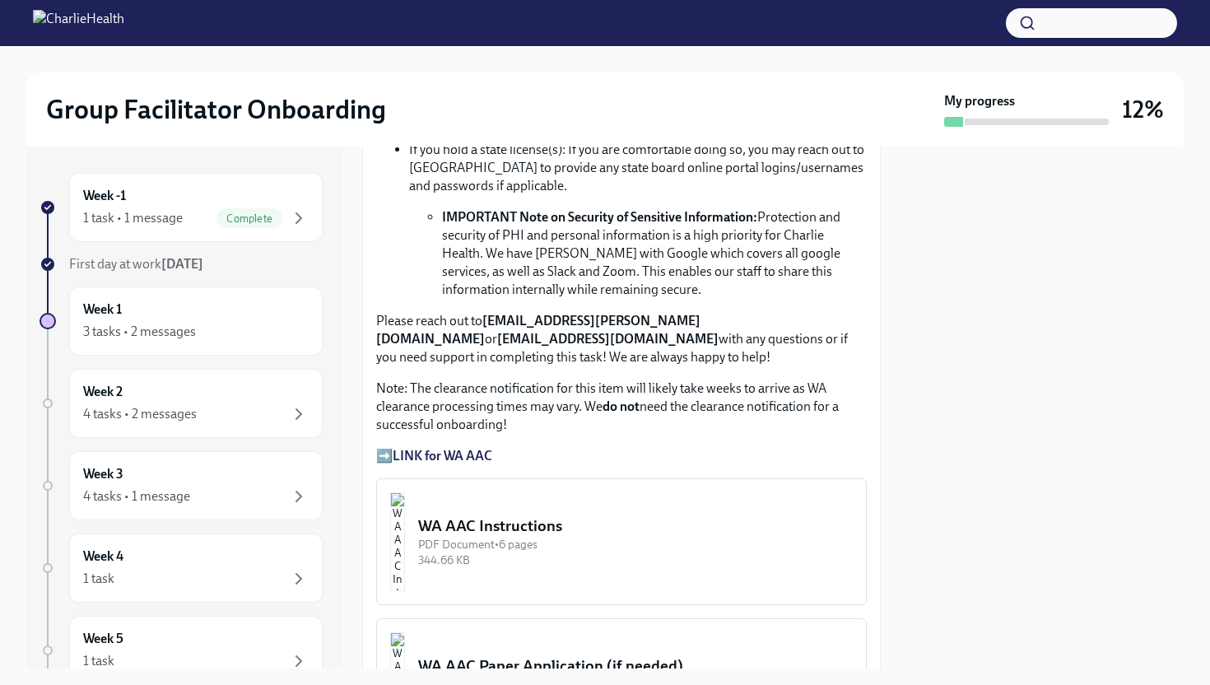
click at [454, 448] on strong "LINK for WA AAC" at bounding box center [443, 456] width 100 height 16
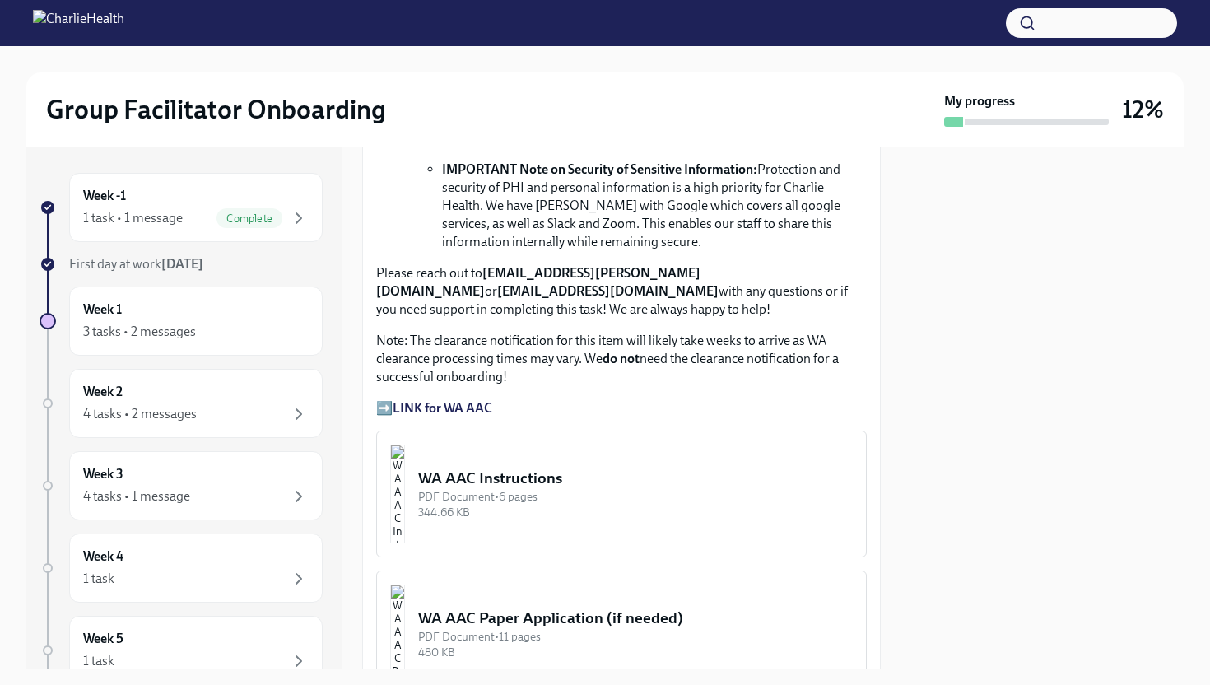
scroll to position [1358, 0]
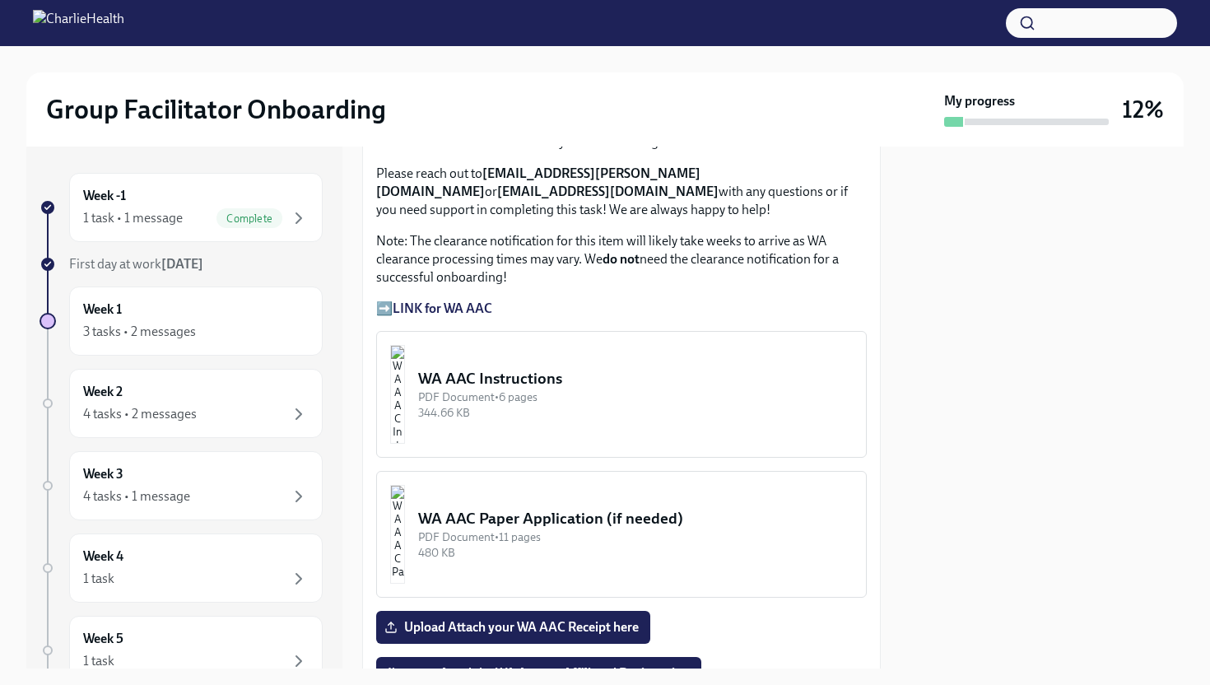
click at [579, 368] on div "WA AAC Instructions" at bounding box center [635, 378] width 435 height 21
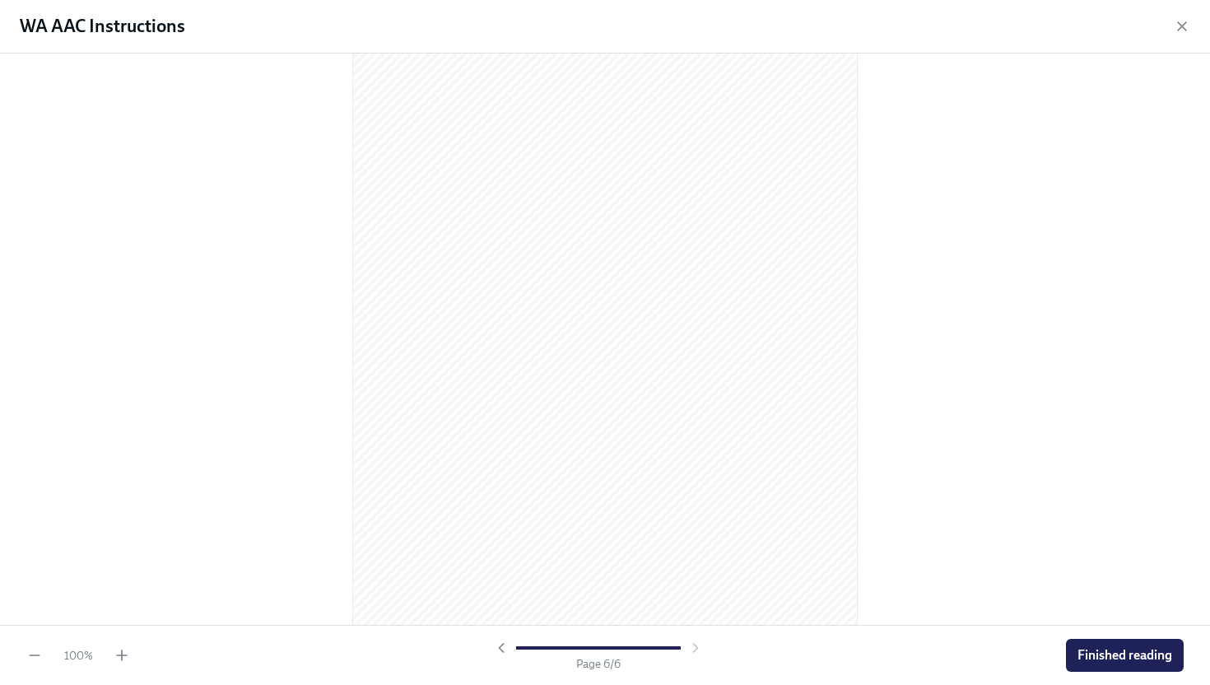
scroll to position [3435, 0]
click at [1108, 664] on button "Finished reading" at bounding box center [1125, 655] width 118 height 33
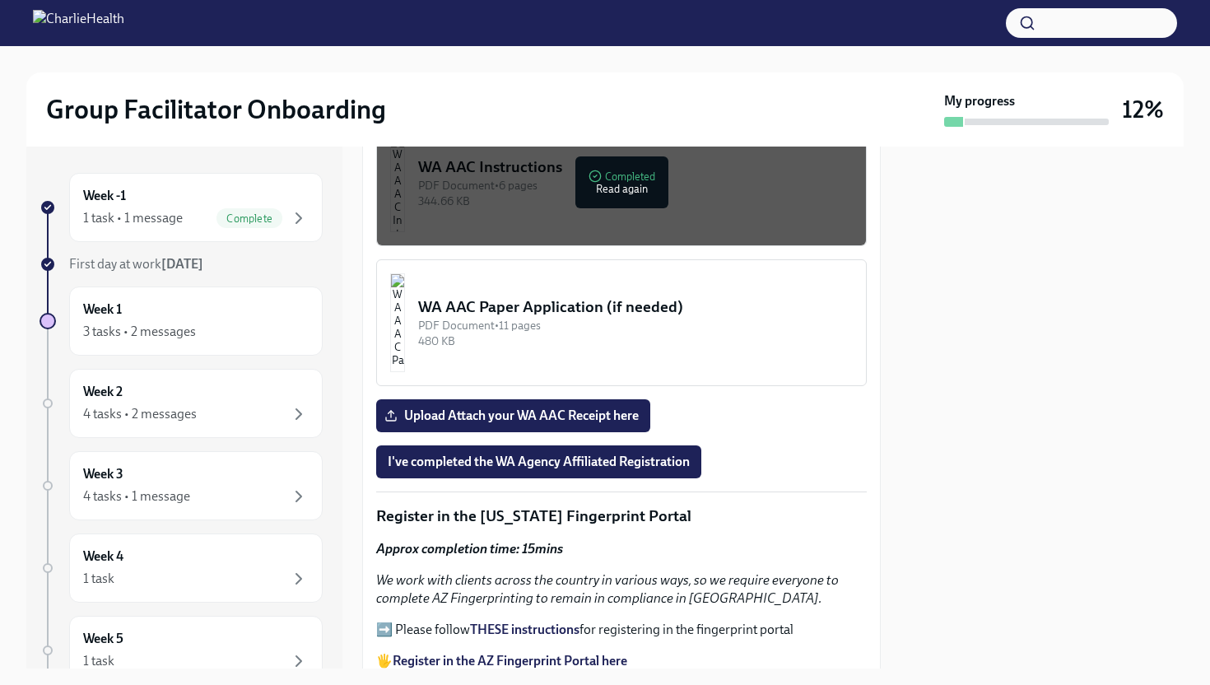
scroll to position [1572, 0]
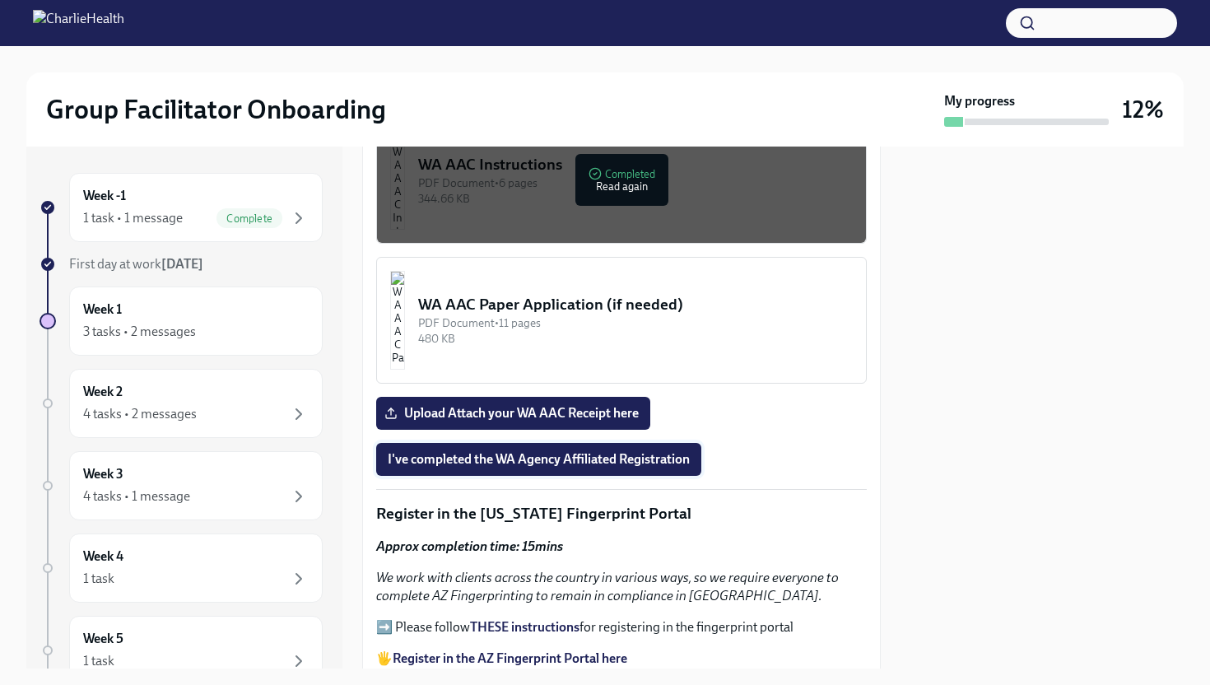
click at [662, 451] on span "I've completed the WA Agency Affiliated Registration" at bounding box center [539, 459] width 302 height 16
